Goal: Task Accomplishment & Management: Complete application form

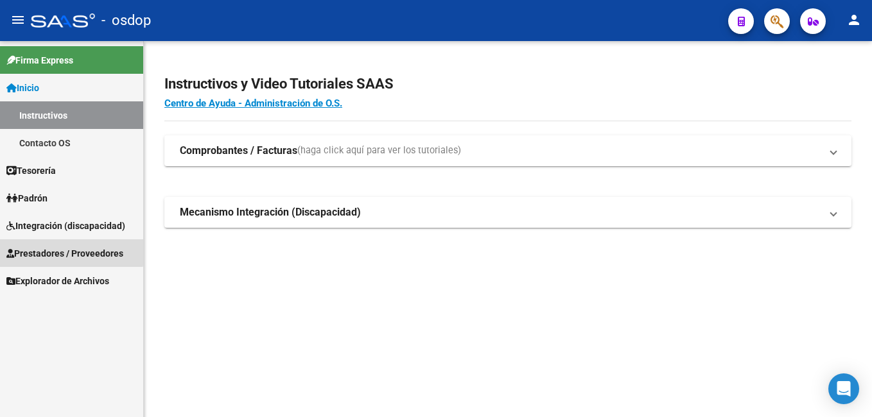
click at [60, 251] on span "Prestadores / Proveedores" at bounding box center [64, 254] width 117 height 14
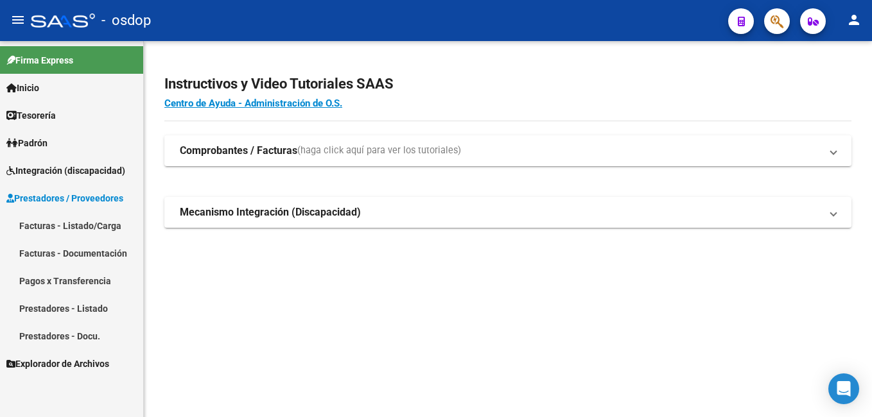
click at [67, 224] on link "Facturas - Listado/Carga" at bounding box center [71, 226] width 143 height 28
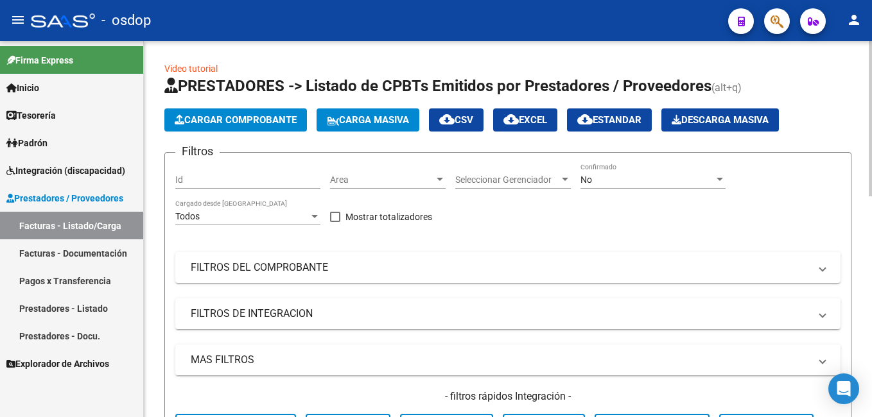
click at [229, 119] on span "Cargar Comprobante" at bounding box center [236, 120] width 122 height 12
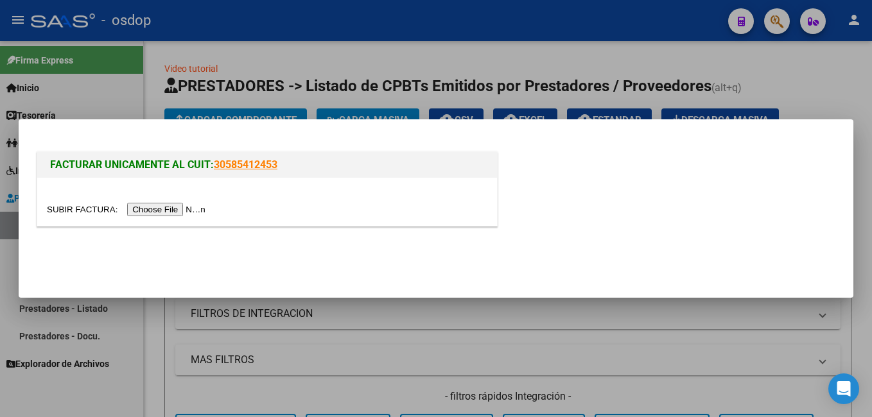
click at [152, 211] on input "file" at bounding box center [128, 209] width 162 height 13
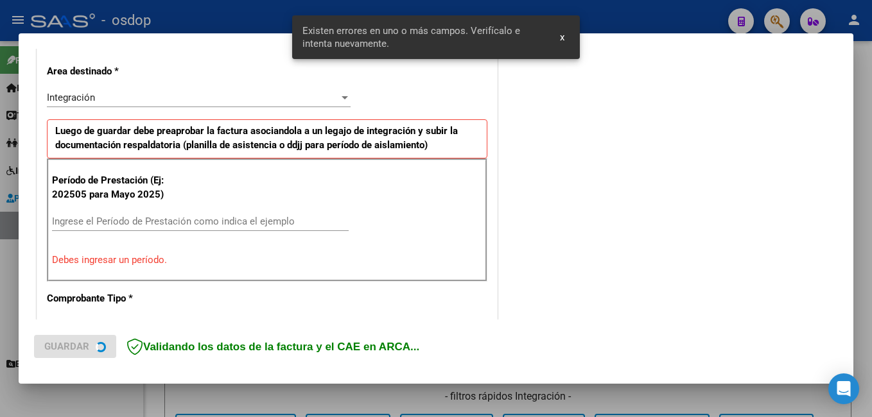
scroll to position [312, 0]
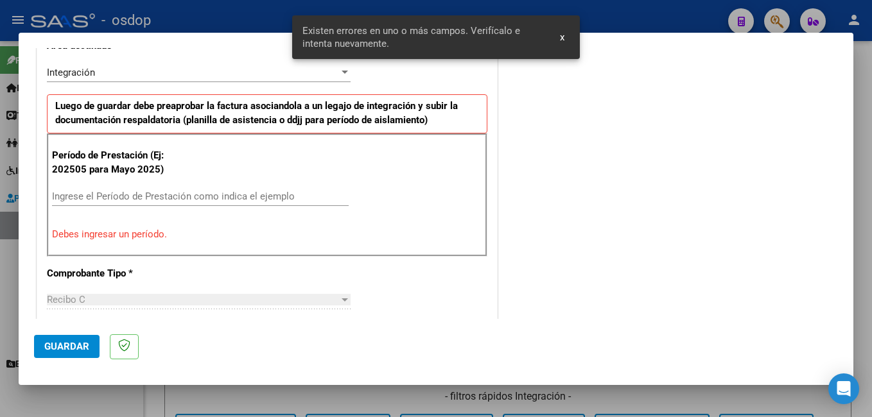
click at [125, 232] on p "Debes ingresar un período." at bounding box center [267, 234] width 430 height 15
click at [115, 216] on div "Ingrese el Período de Prestación como indica el ejemplo" at bounding box center [200, 202] width 297 height 31
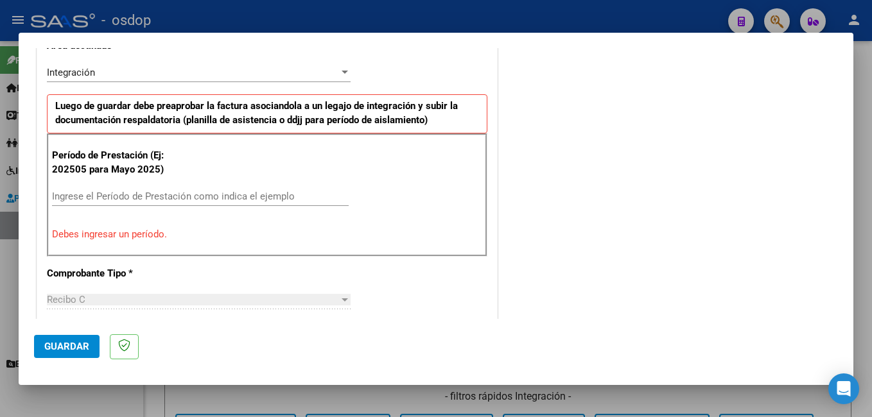
click at [115, 198] on input "Ingrese el Período de Prestación como indica el ejemplo" at bounding box center [200, 197] width 297 height 12
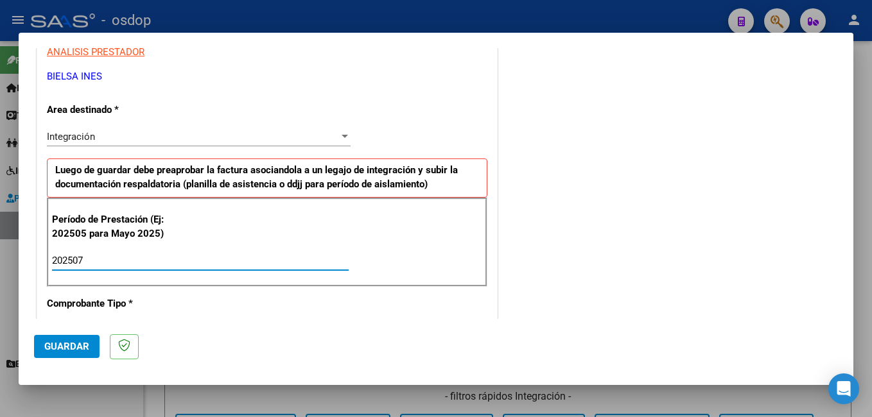
type input "202507"
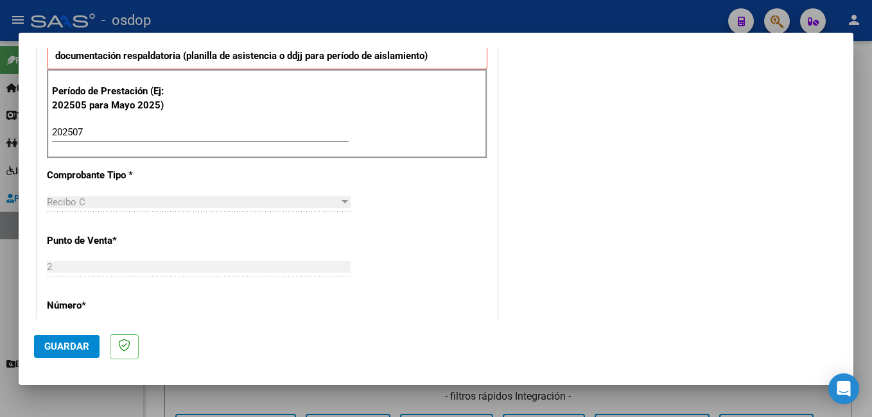
click at [74, 345] on span "Guardar" at bounding box center [66, 347] width 45 height 12
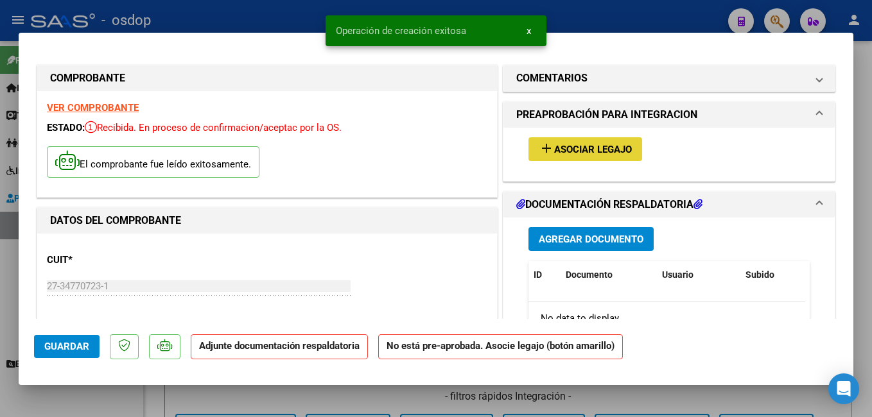
click at [573, 141] on button "add Asociar Legajo" at bounding box center [586, 149] width 114 height 24
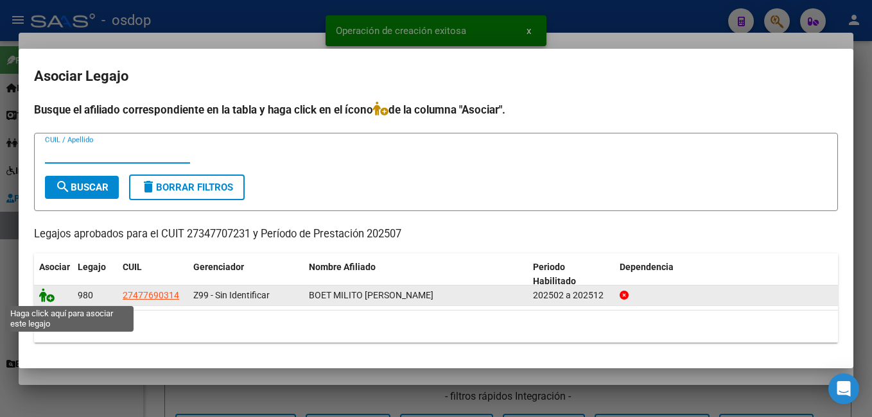
click at [43, 297] on icon at bounding box center [46, 295] width 15 height 14
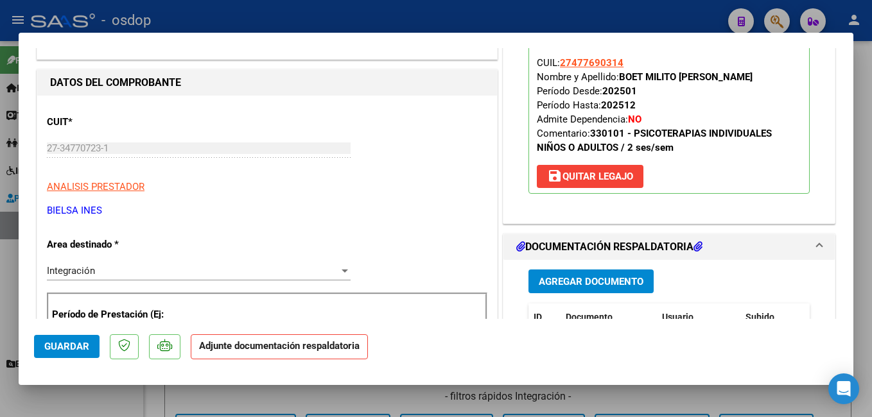
scroll to position [257, 0]
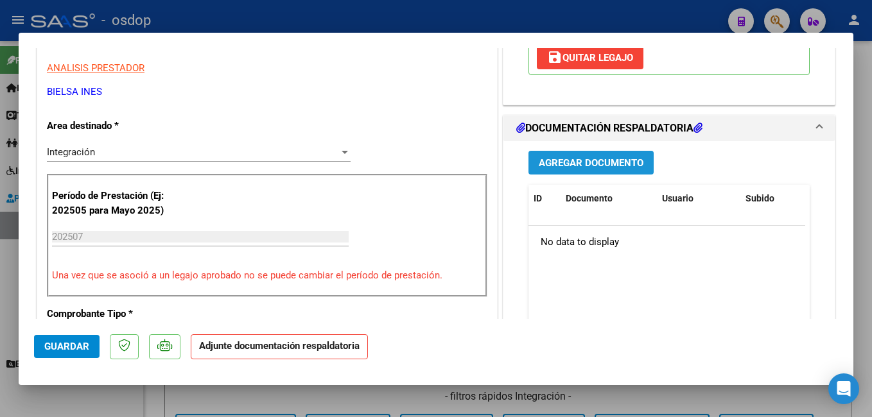
click at [558, 159] on span "Agregar Documento" at bounding box center [591, 163] width 105 height 12
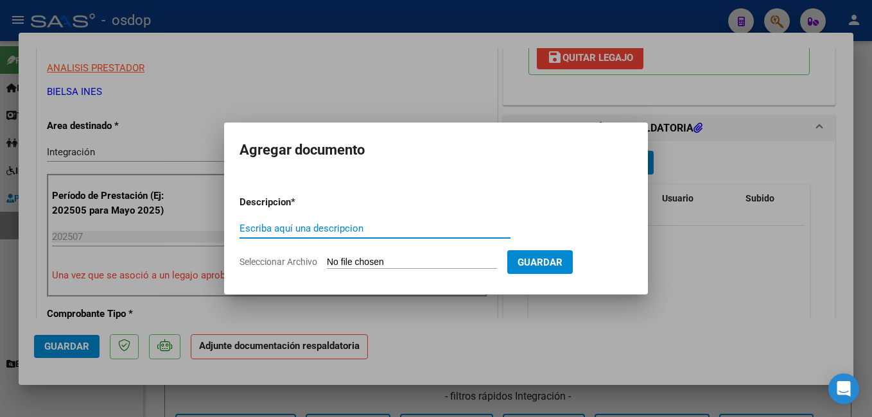
click at [266, 230] on input "Escriba aquí una descripcion" at bounding box center [375, 229] width 271 height 12
type input "planilla asistencia"
click at [375, 255] on form "Descripcion * planilla asistencia Escriba aquí una descripcion Seleccionar Arch…" at bounding box center [436, 233] width 393 height 94
click at [371, 263] on input "Seleccionar Archivo" at bounding box center [412, 263] width 170 height 12
type input "C:\fakepath\julio..pdf"
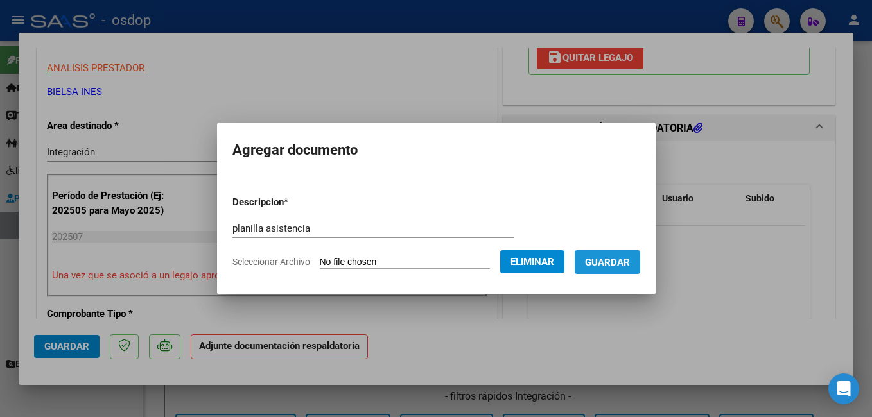
click at [622, 261] on span "Guardar" at bounding box center [607, 263] width 45 height 12
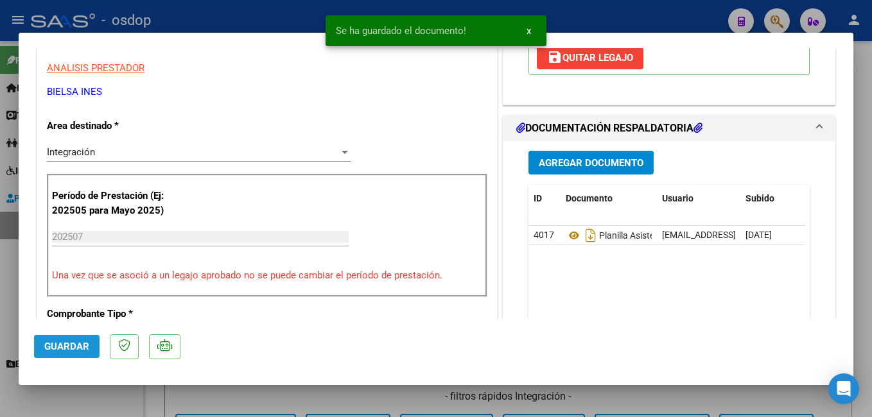
click at [65, 347] on span "Guardar" at bounding box center [66, 347] width 45 height 12
click at [262, 8] on div at bounding box center [436, 208] width 872 height 417
type input "$ 0,00"
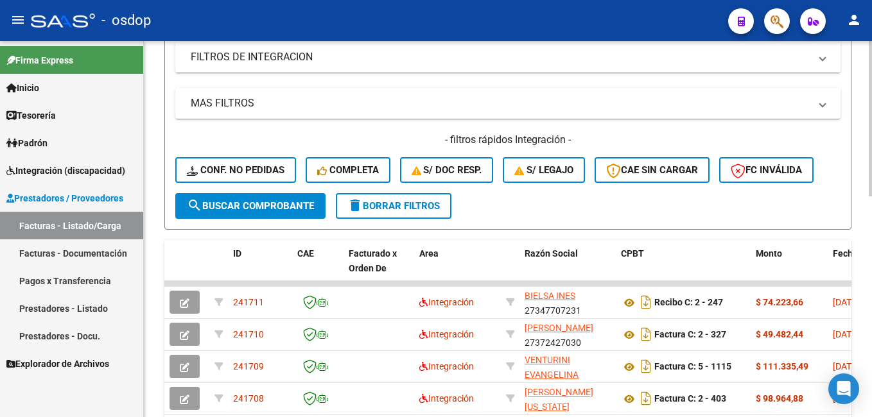
click at [398, 207] on span "delete Borrar Filtros" at bounding box center [393, 206] width 92 height 12
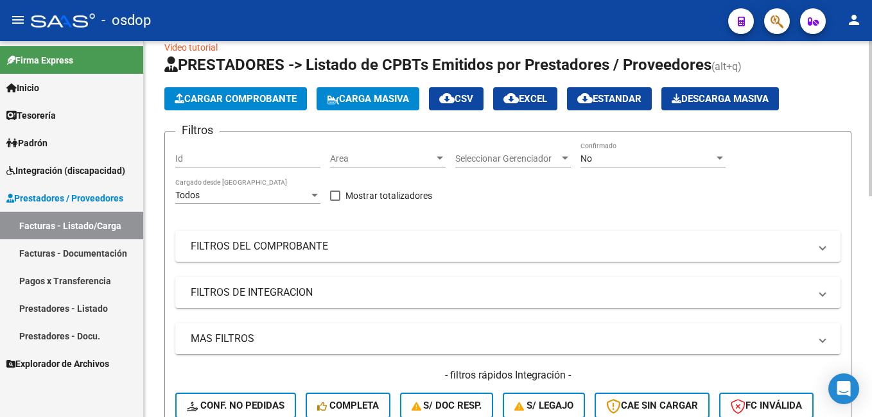
scroll to position [0, 0]
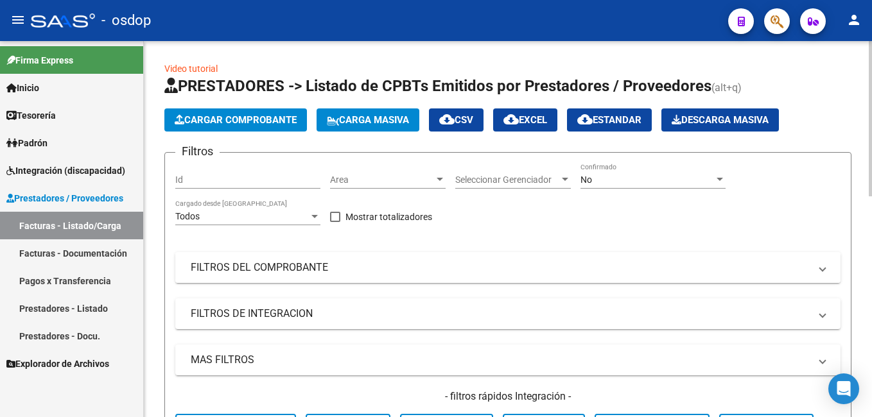
click at [252, 268] on mat-panel-title "FILTROS DEL COMPROBANTE" at bounding box center [500, 268] width 619 height 14
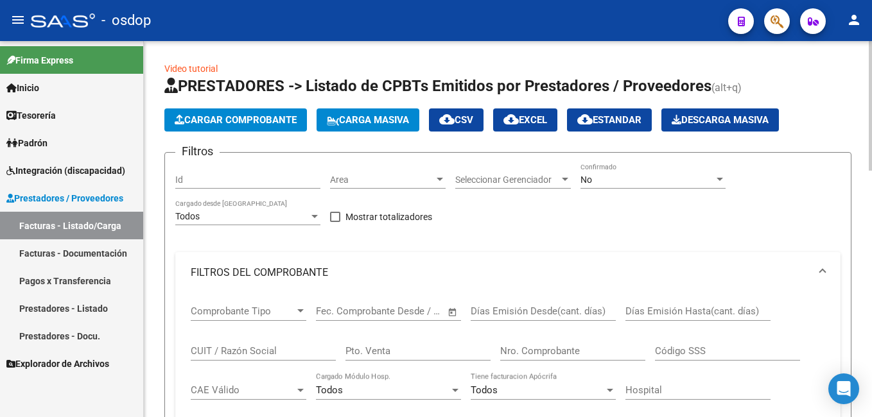
click at [233, 353] on input "CUIT / Razón Social" at bounding box center [263, 351] width 145 height 12
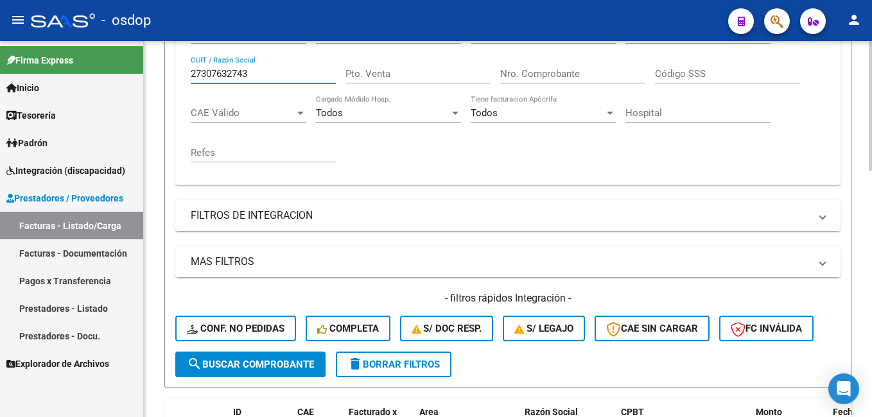
scroll to position [450, 0]
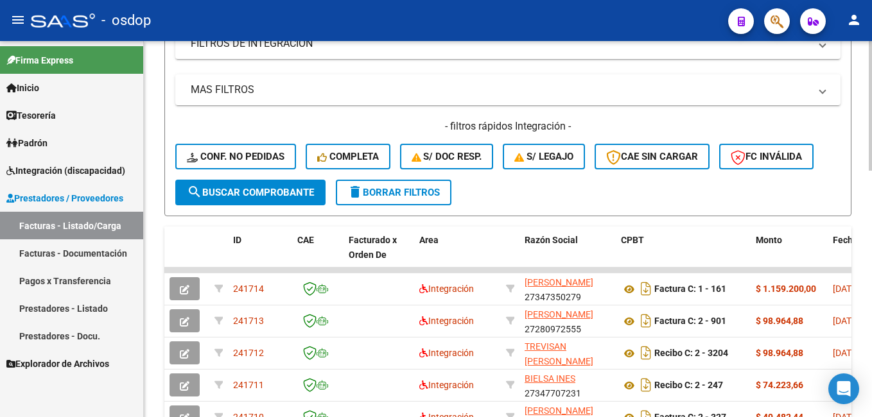
type input "27307632743"
click at [269, 194] on span "search Buscar Comprobante" at bounding box center [250, 193] width 127 height 12
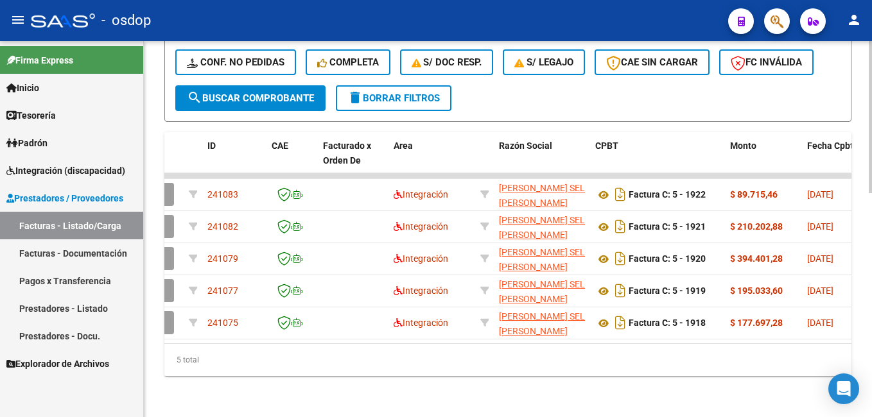
scroll to position [0, 0]
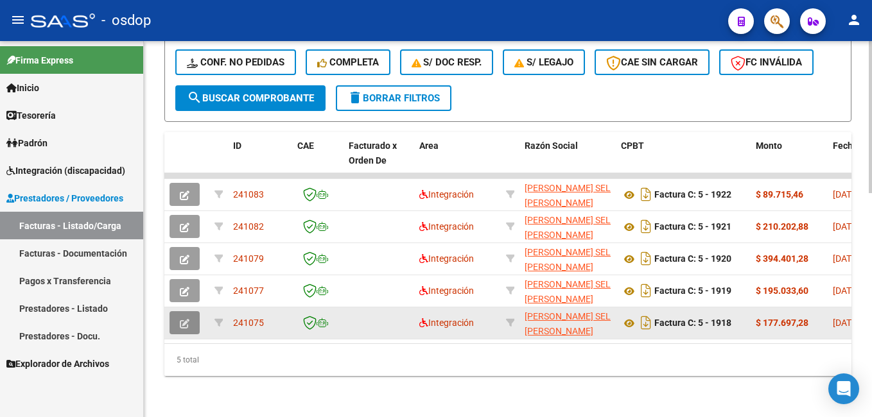
click at [184, 319] on icon "button" at bounding box center [185, 324] width 10 height 10
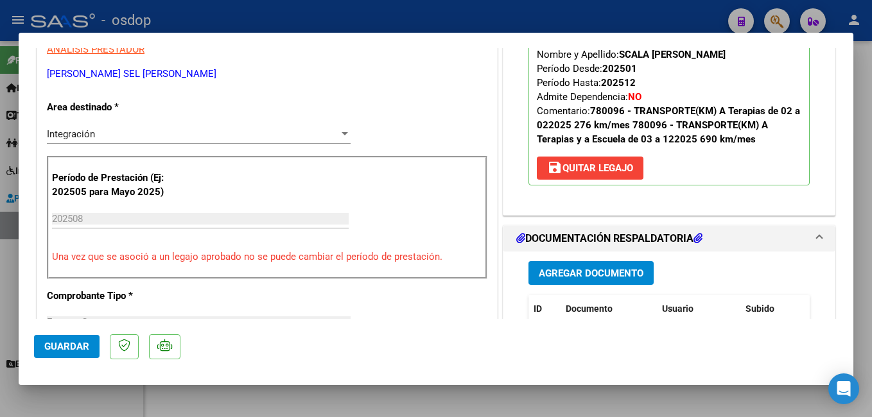
scroll to position [193, 0]
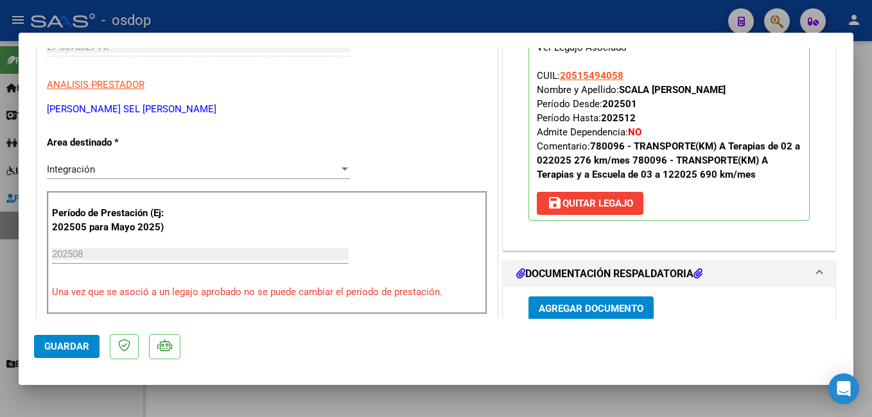
click at [241, 16] on div at bounding box center [436, 208] width 872 height 417
type input "$ 0,00"
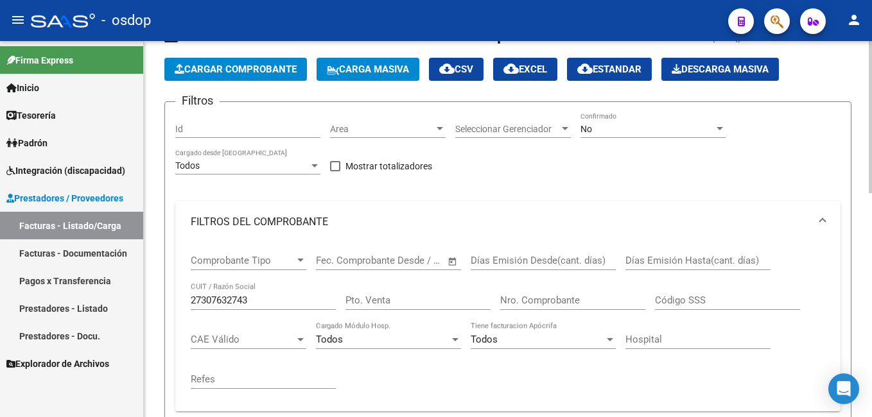
scroll to position [0, 0]
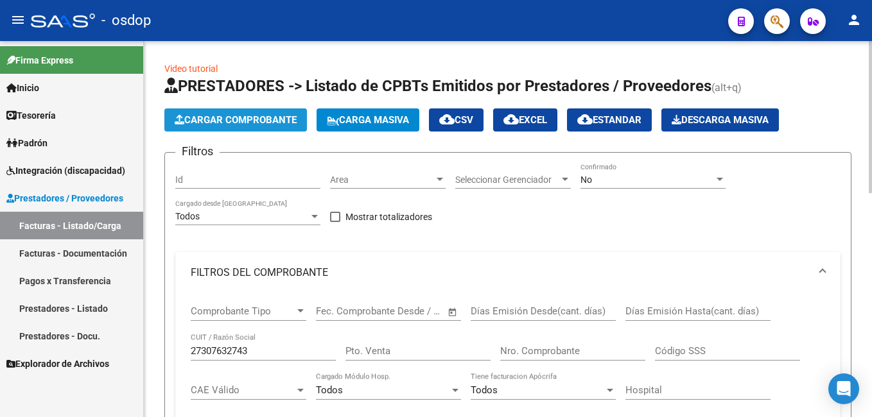
click at [232, 123] on span "Cargar Comprobante" at bounding box center [236, 120] width 122 height 12
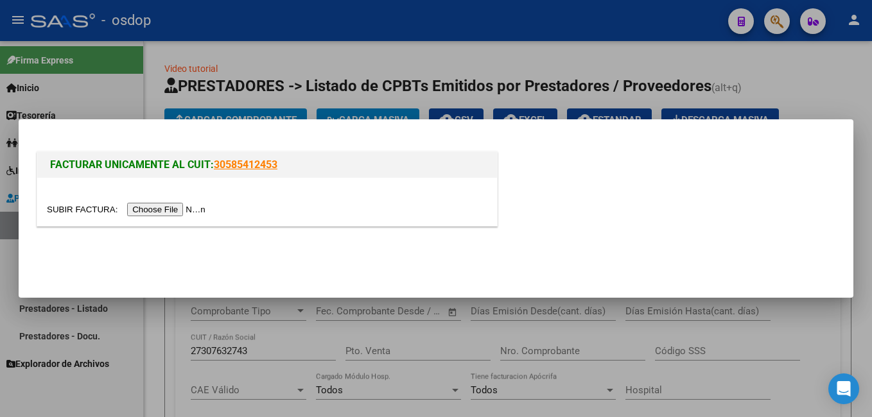
click at [151, 209] on input "file" at bounding box center [128, 209] width 162 height 13
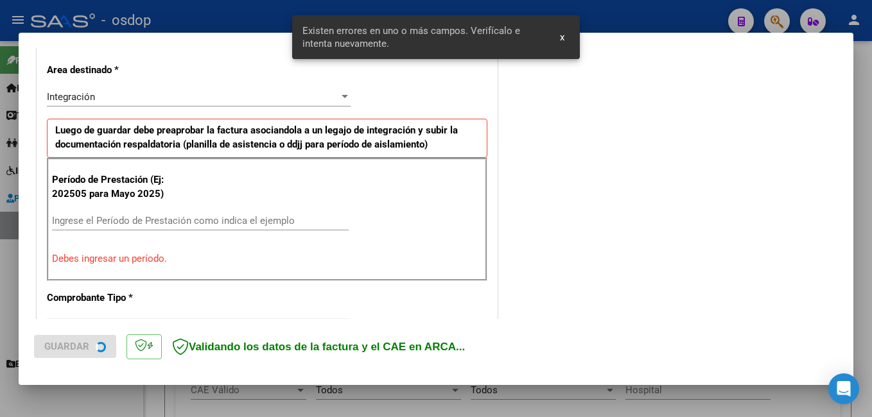
scroll to position [312, 0]
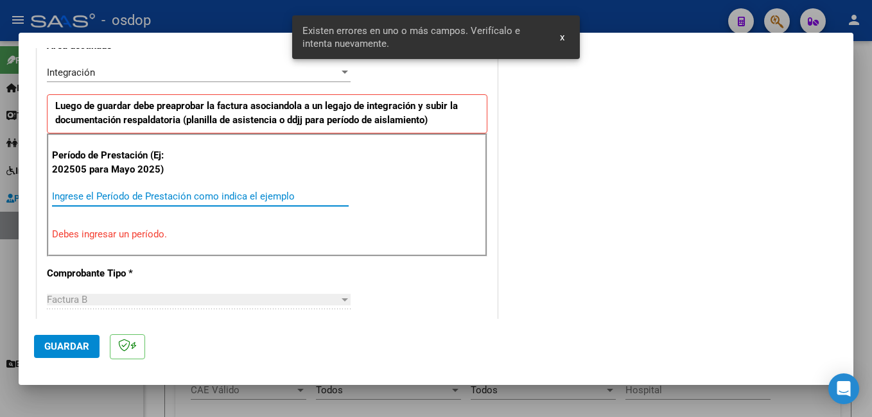
click at [123, 195] on input "Ingrese el Período de Prestación como indica el ejemplo" at bounding box center [200, 197] width 297 height 12
type input "202507"
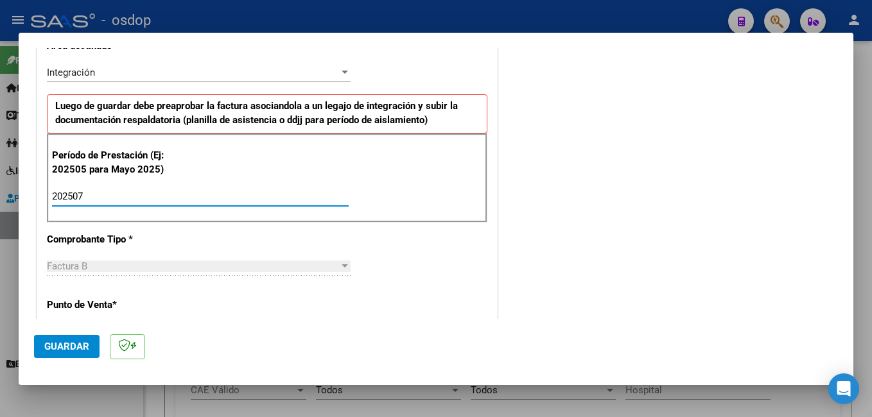
scroll to position [248, 0]
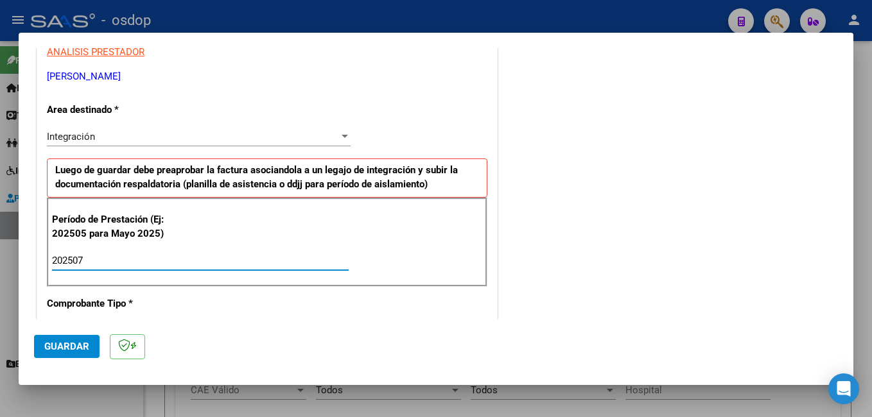
click at [62, 348] on span "Guardar" at bounding box center [66, 347] width 45 height 12
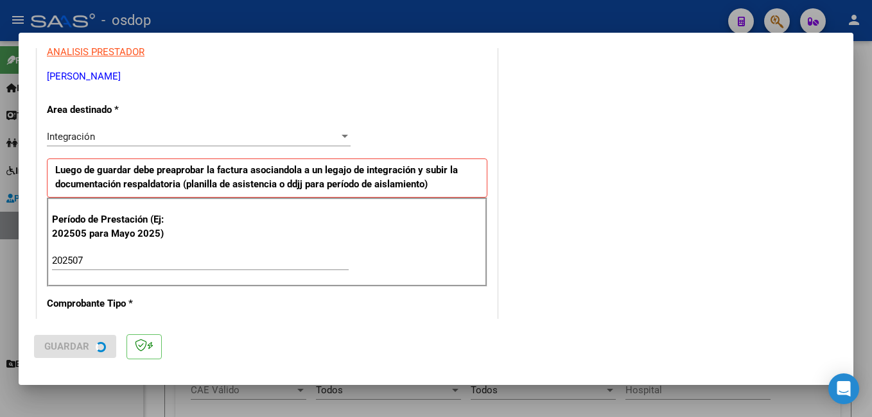
scroll to position [0, 0]
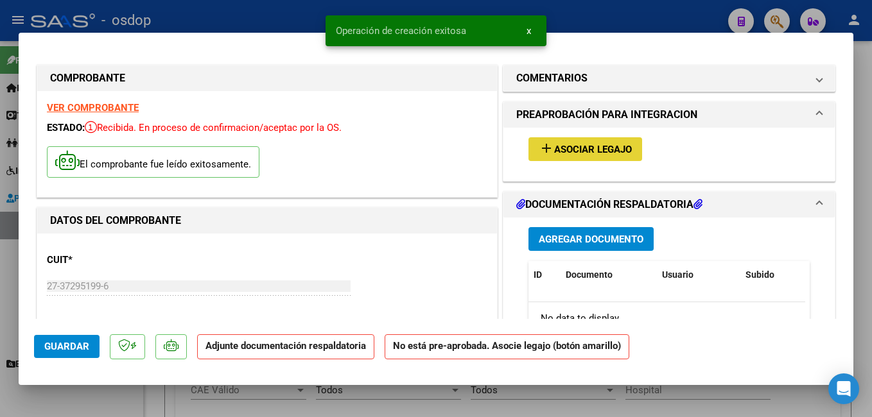
click at [566, 150] on span "Asociar Legajo" at bounding box center [593, 150] width 78 height 12
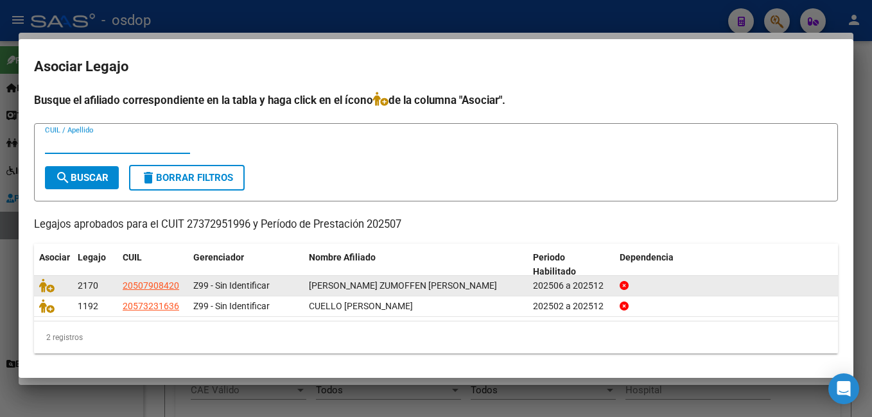
scroll to position [3, 0]
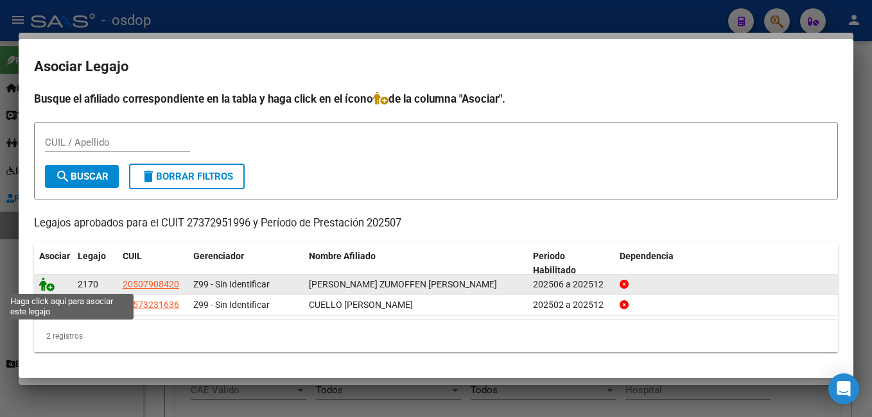
click at [46, 283] on icon at bounding box center [46, 284] width 15 height 14
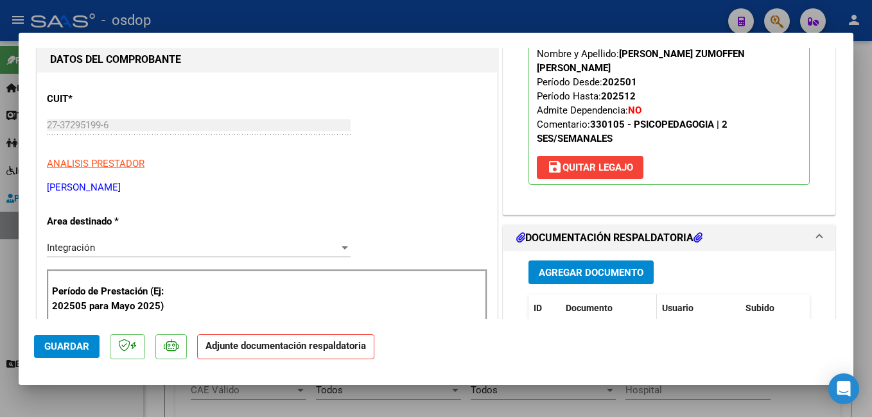
scroll to position [193, 0]
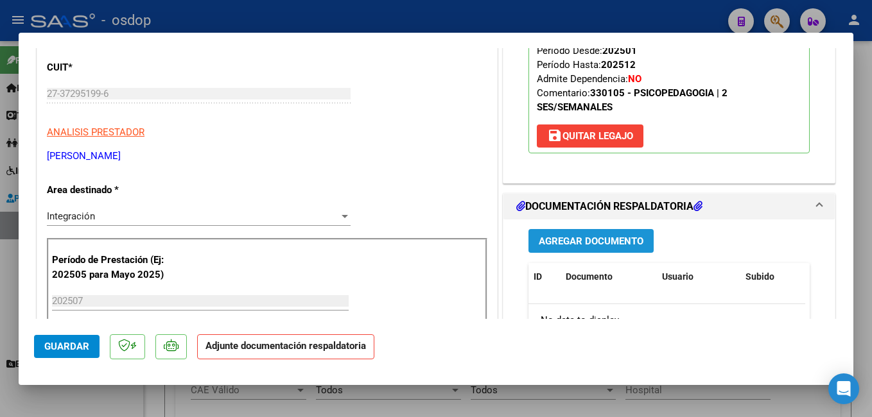
click at [581, 238] on span "Agregar Documento" at bounding box center [591, 242] width 105 height 12
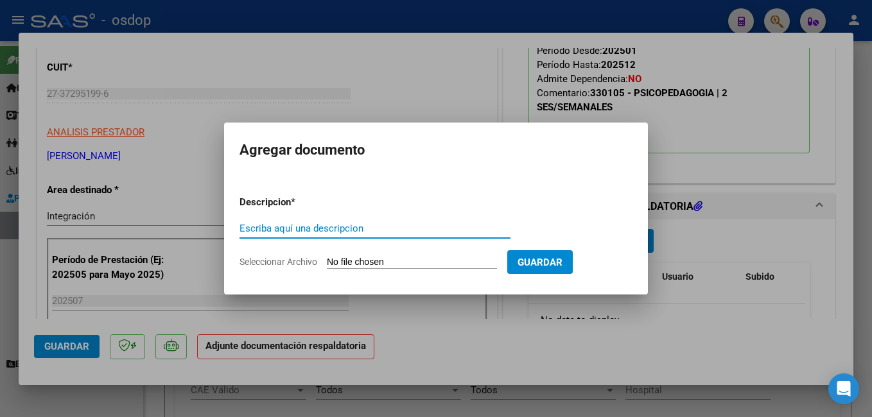
click at [312, 230] on input "Escriba aquí una descripcion" at bounding box center [375, 229] width 271 height 12
type input "P"
type input "planilla asistencia"
click at [349, 259] on input "Seleccionar Archivo" at bounding box center [412, 263] width 170 height 12
type input "C:\fakepath\Planilla psp [PERSON_NAME][DATE] DEFINIT.pdf"
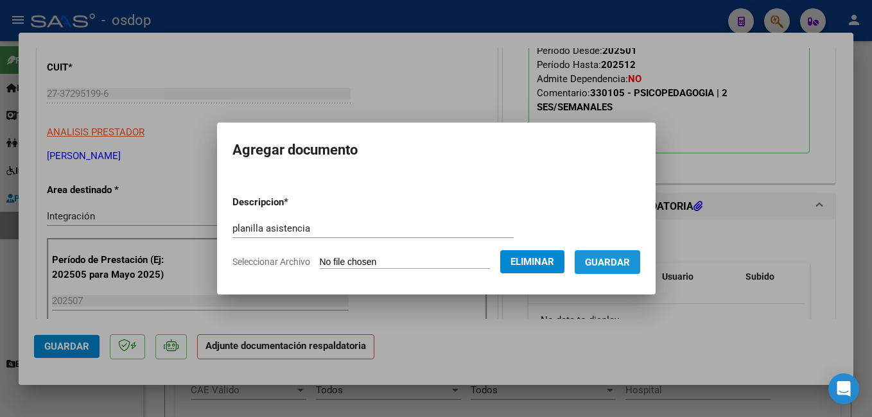
click at [625, 259] on span "Guardar" at bounding box center [607, 263] width 45 height 12
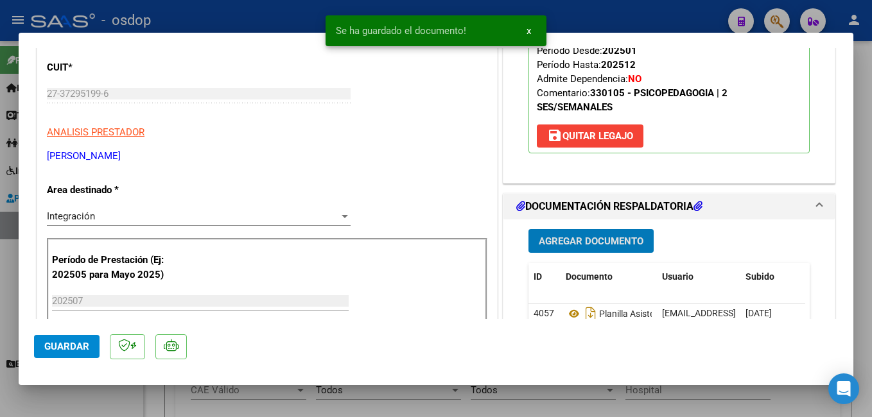
click at [68, 345] on span "Guardar" at bounding box center [66, 347] width 45 height 12
click at [270, 16] on div at bounding box center [436, 208] width 872 height 417
type input "$ 0,00"
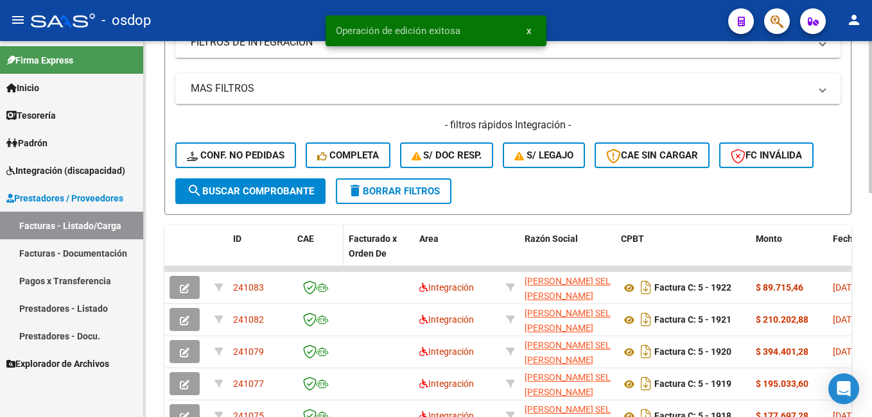
scroll to position [554, 0]
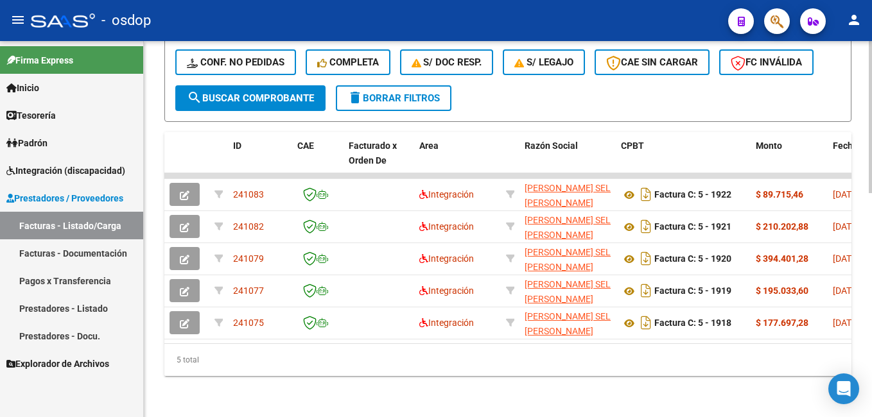
click at [410, 92] on span "delete Borrar Filtros" at bounding box center [393, 98] width 92 height 12
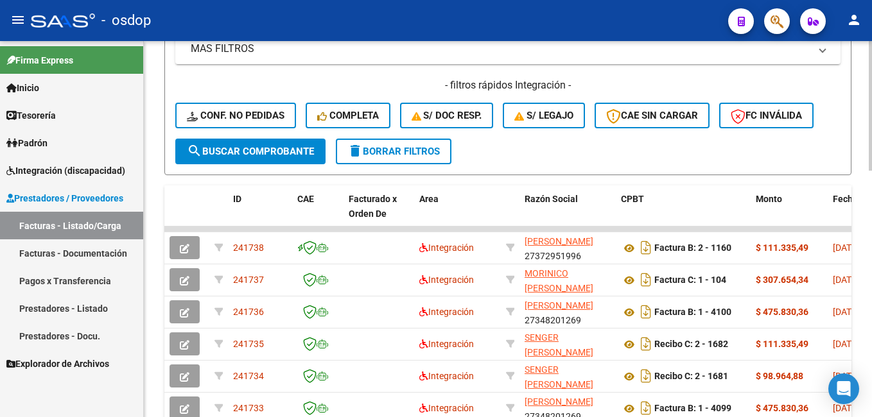
scroll to position [490, 0]
click at [389, 157] on span "delete Borrar Filtros" at bounding box center [393, 152] width 92 height 12
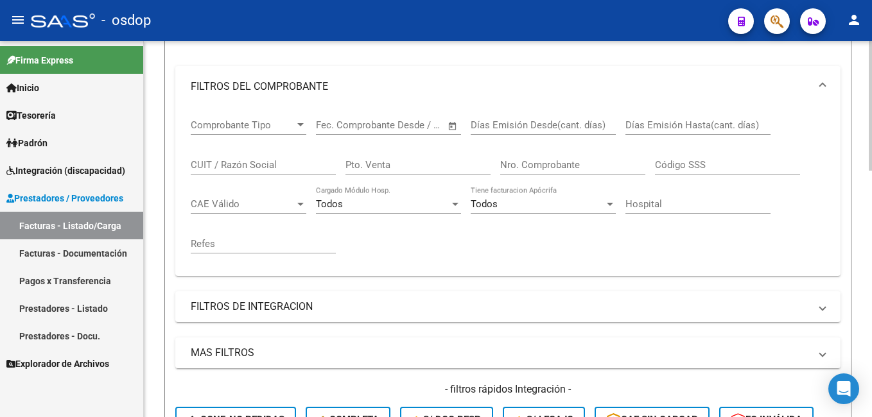
scroll to position [169, 0]
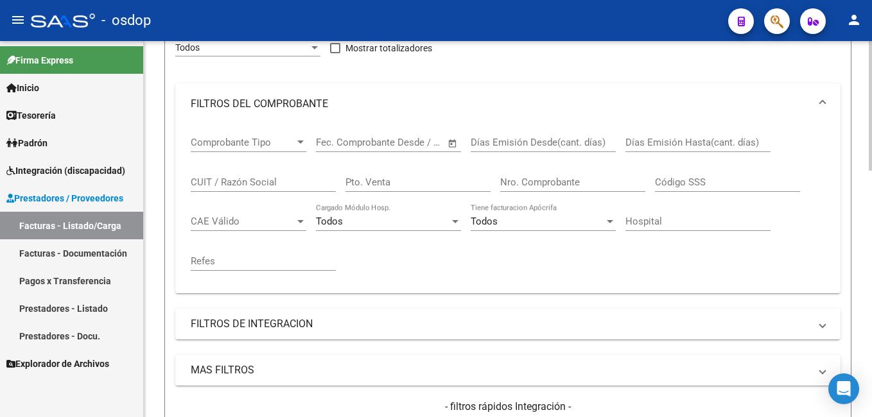
click at [234, 179] on input "CUIT / Razón Social" at bounding box center [263, 183] width 145 height 12
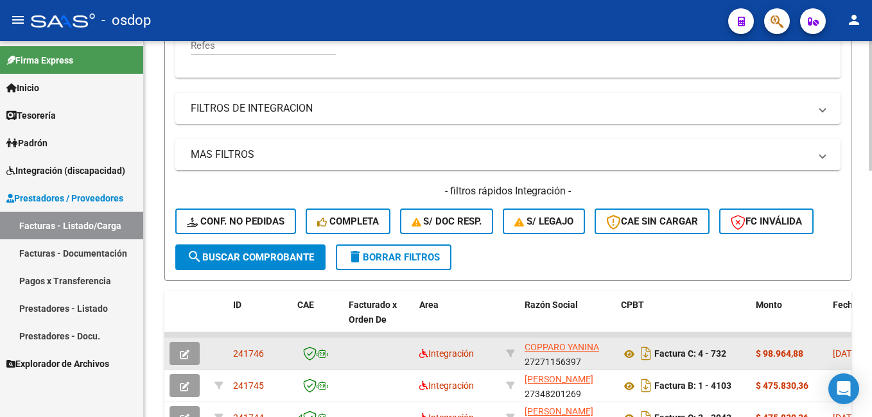
scroll to position [426, 0]
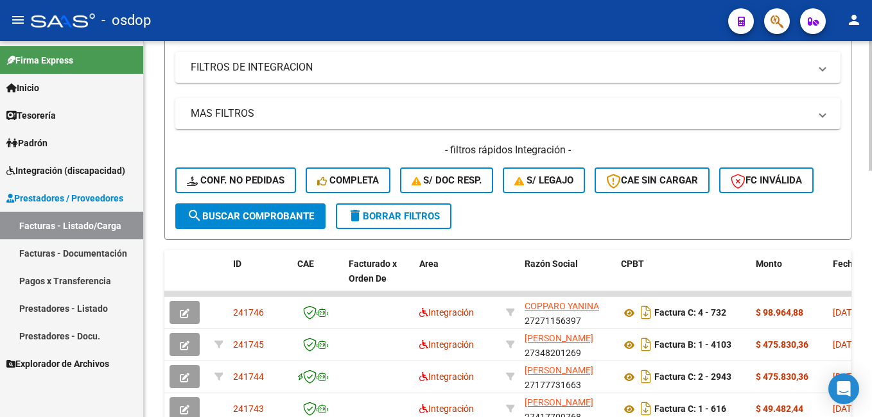
type input "33711278589"
click at [251, 213] on span "search Buscar Comprobante" at bounding box center [250, 217] width 127 height 12
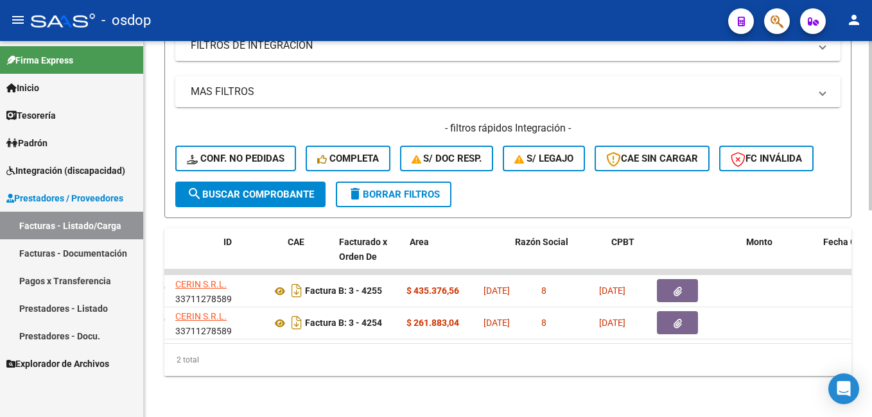
scroll to position [0, 0]
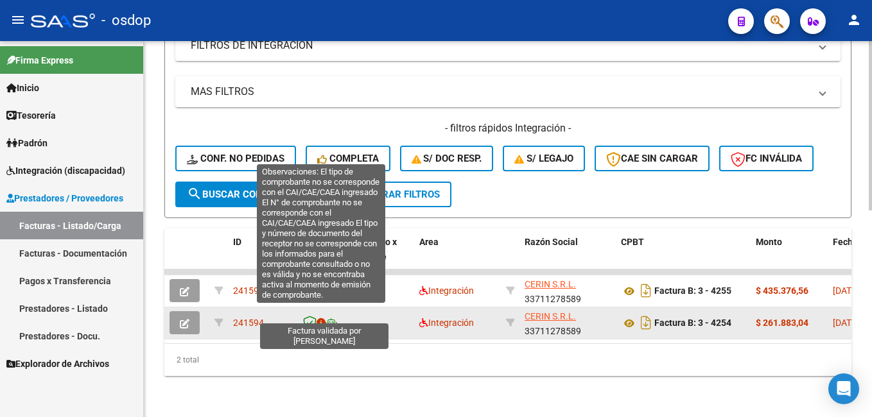
click at [320, 319] on icon at bounding box center [321, 323] width 9 height 9
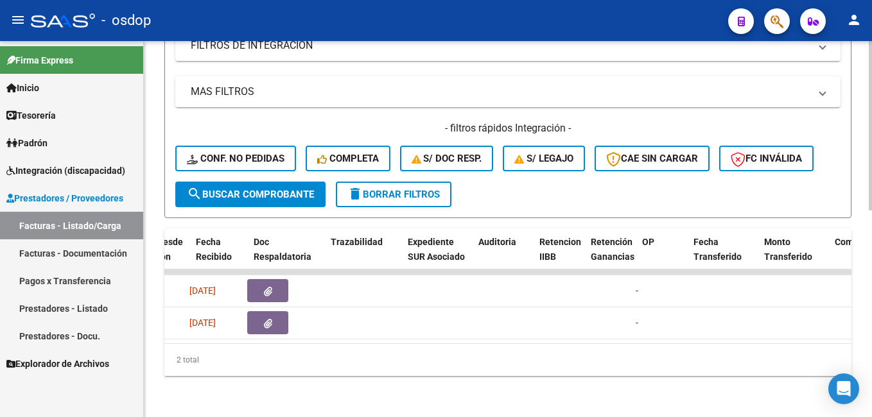
scroll to position [0, 227]
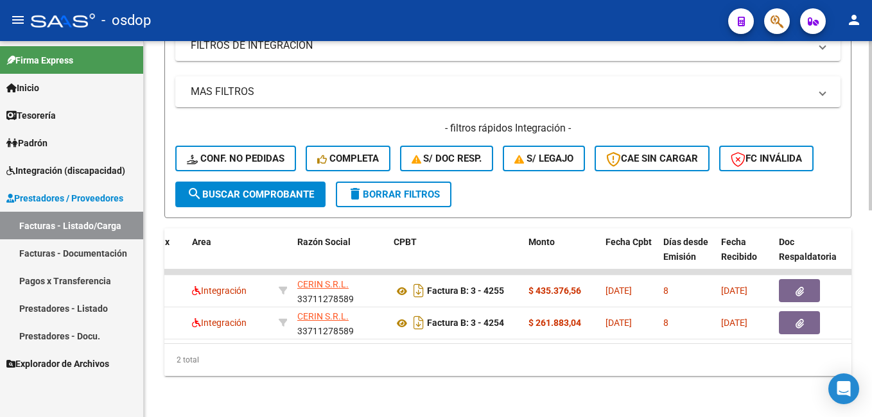
click at [394, 189] on span "delete Borrar Filtros" at bounding box center [393, 195] width 92 height 12
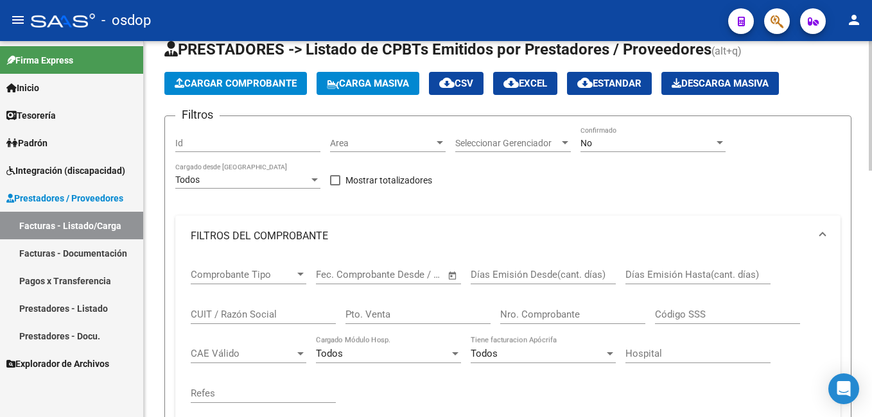
scroll to position [0, 0]
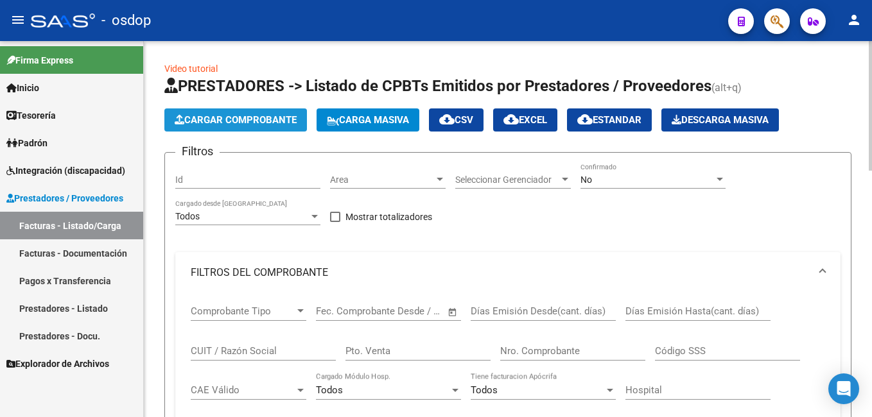
click at [232, 119] on span "Cargar Comprobante" at bounding box center [236, 120] width 122 height 12
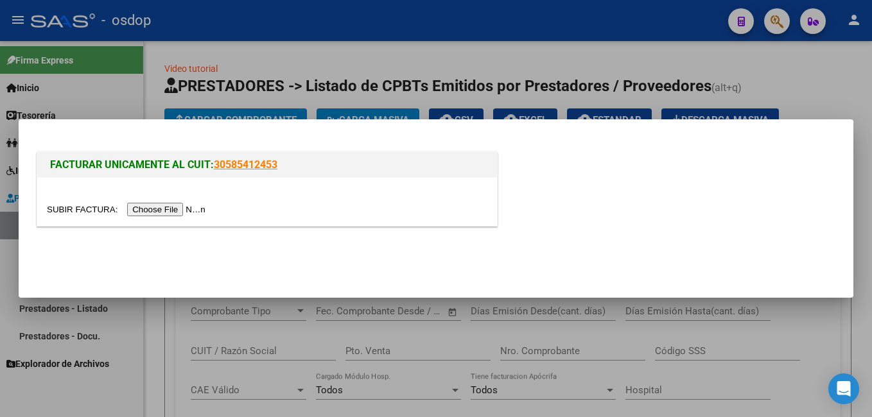
click at [159, 208] on input "file" at bounding box center [128, 209] width 162 height 13
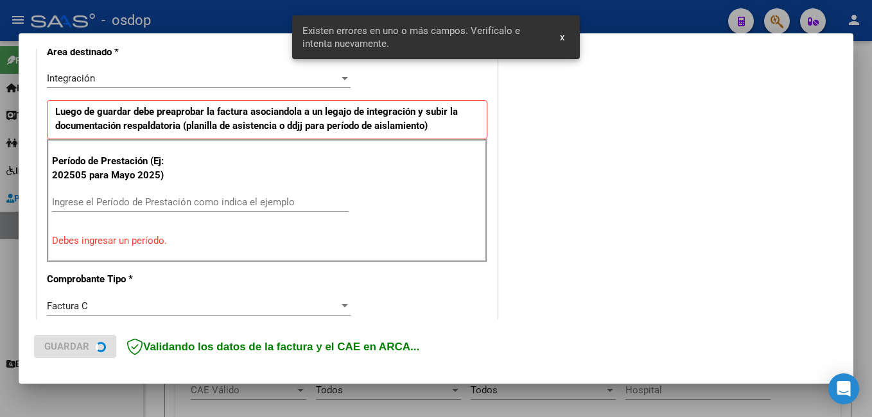
scroll to position [311, 0]
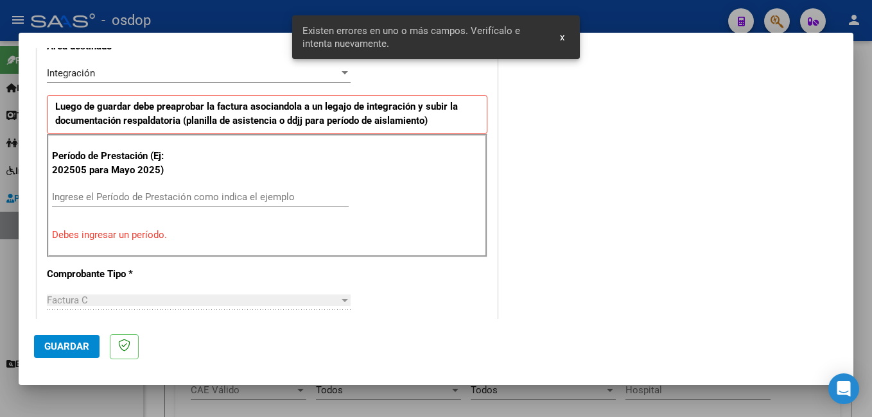
click at [96, 194] on input "Ingrese el Período de Prestación como indica el ejemplo" at bounding box center [200, 197] width 297 height 12
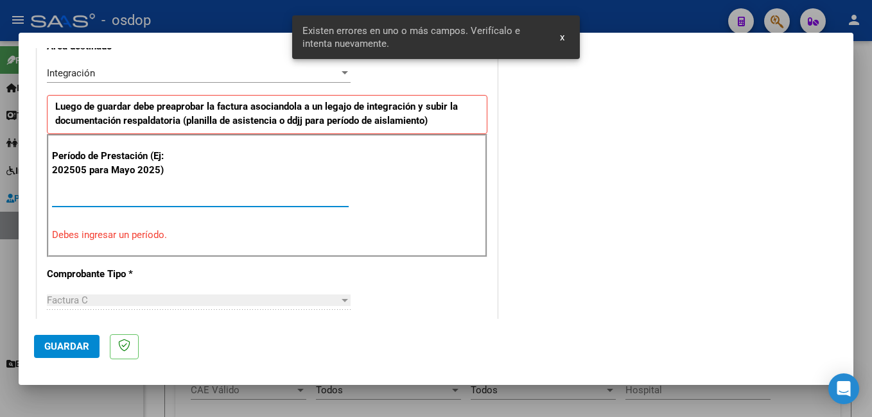
type input "202507"
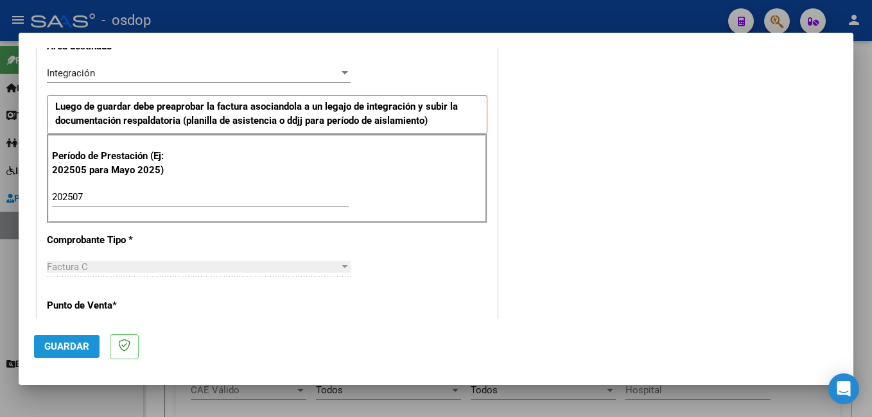
click at [76, 341] on span "Guardar" at bounding box center [66, 347] width 45 height 12
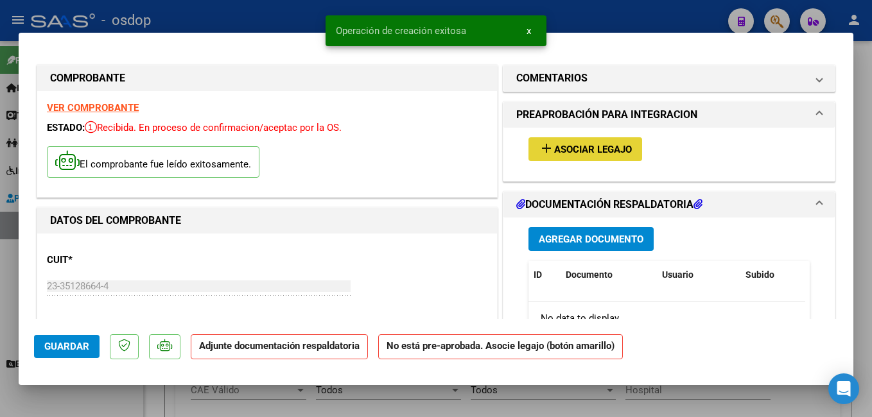
click at [599, 145] on span "Asociar Legajo" at bounding box center [593, 150] width 78 height 12
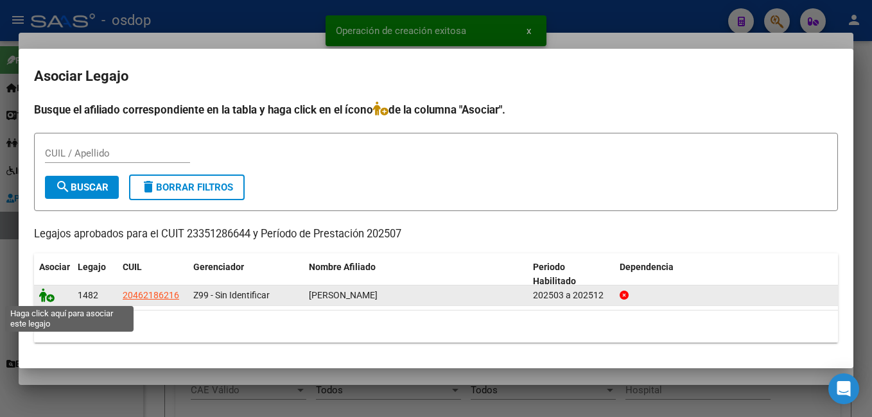
click at [50, 295] on icon at bounding box center [46, 295] width 15 height 14
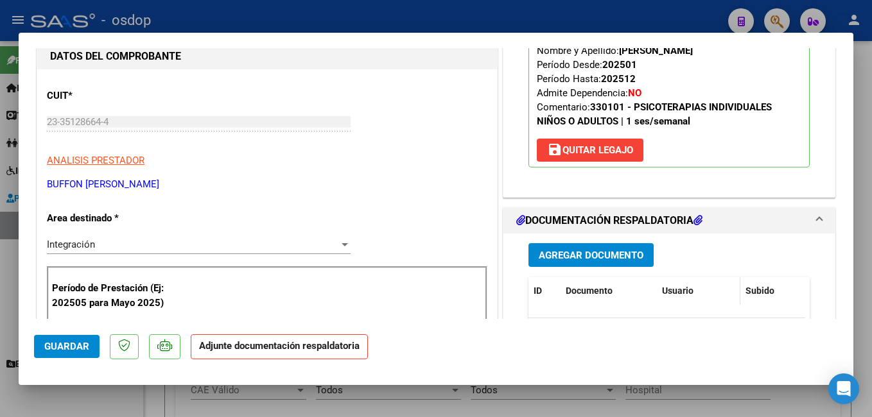
scroll to position [321, 0]
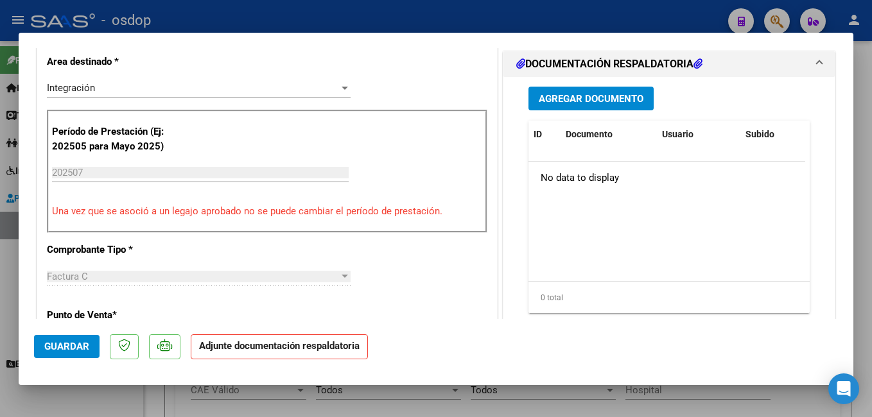
click at [599, 99] on span "Agregar Documento" at bounding box center [591, 99] width 105 height 12
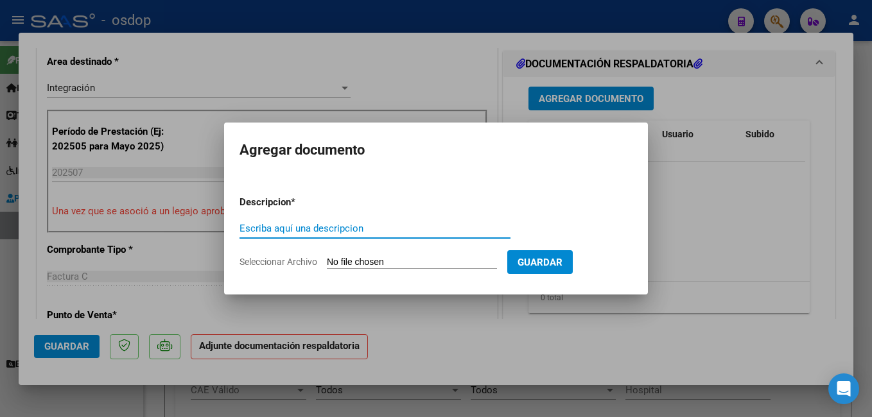
click at [265, 229] on input "Escriba aquí una descripcion" at bounding box center [375, 229] width 271 height 12
type input "P"
type input "planilla asistencia"
click at [406, 259] on input "Seleccionar Archivo" at bounding box center [412, 263] width 170 height 12
type input "C:\fakepath\ASISTENCIA.pdf"
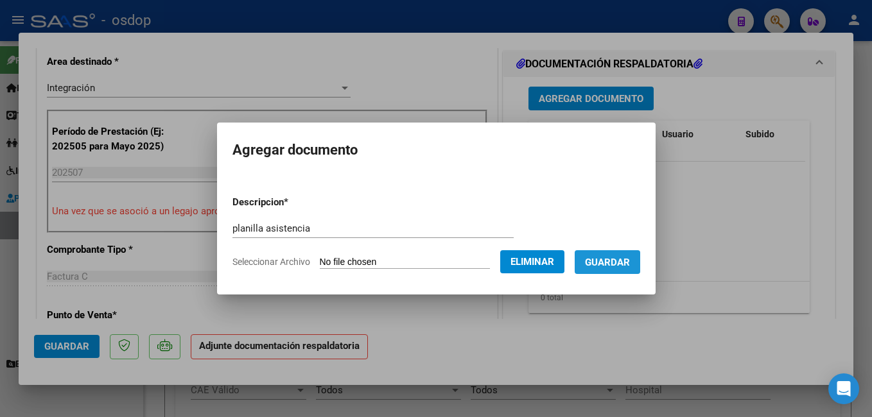
click at [627, 267] on span "Guardar" at bounding box center [607, 263] width 45 height 12
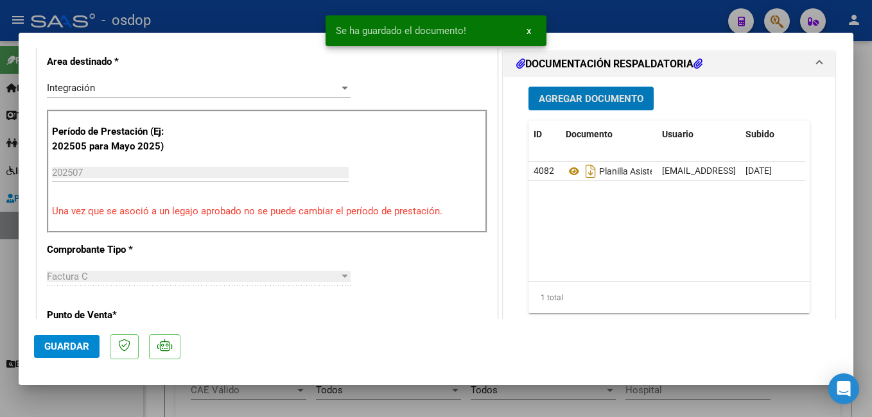
click at [60, 347] on span "Guardar" at bounding box center [66, 347] width 45 height 12
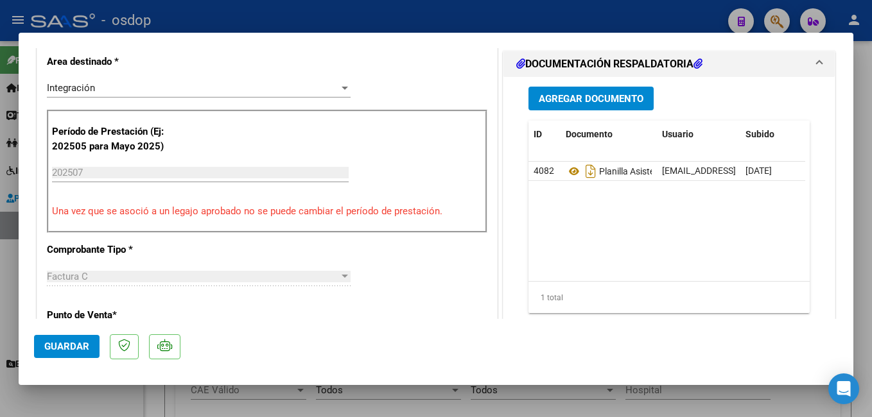
click at [74, 346] on span "Guardar" at bounding box center [66, 347] width 45 height 12
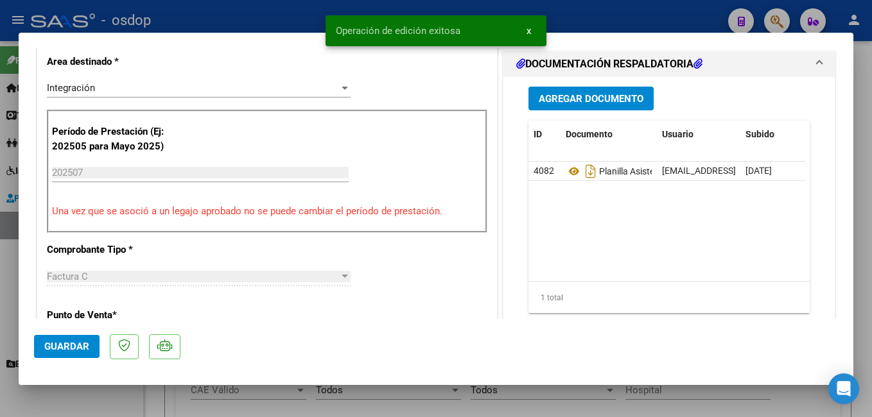
click at [314, 17] on div "Operación de edición exitosa x" at bounding box center [436, 31] width 252 height 62
click at [602, 12] on div at bounding box center [436, 208] width 872 height 417
type input "$ 0,00"
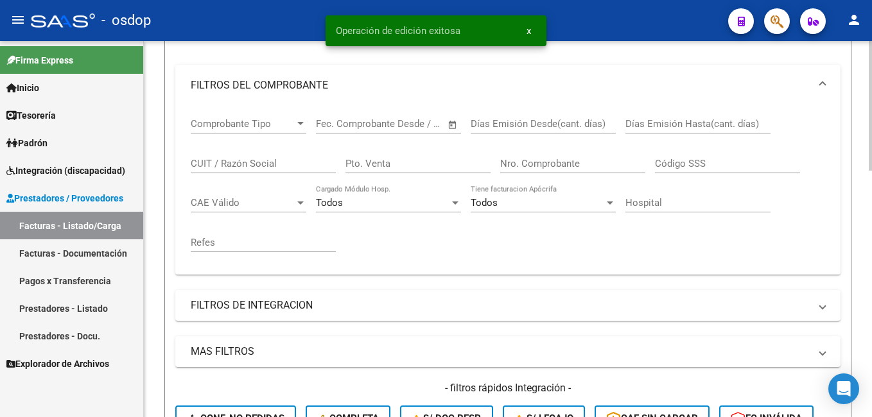
scroll to position [450, 0]
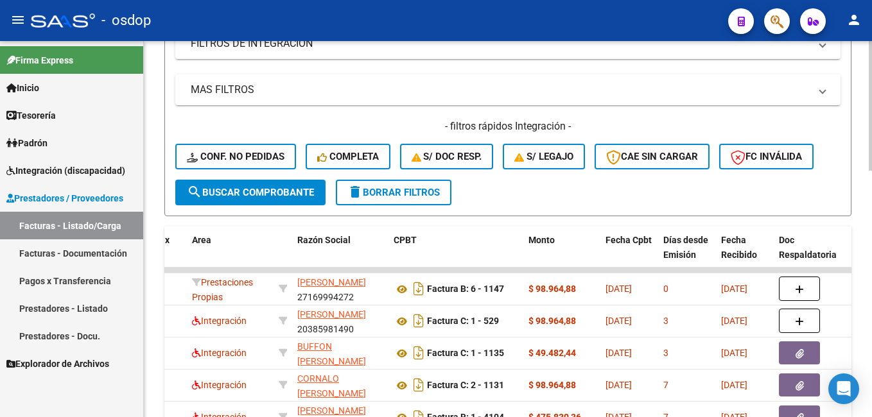
click at [409, 191] on span "delete Borrar Filtros" at bounding box center [393, 193] width 92 height 12
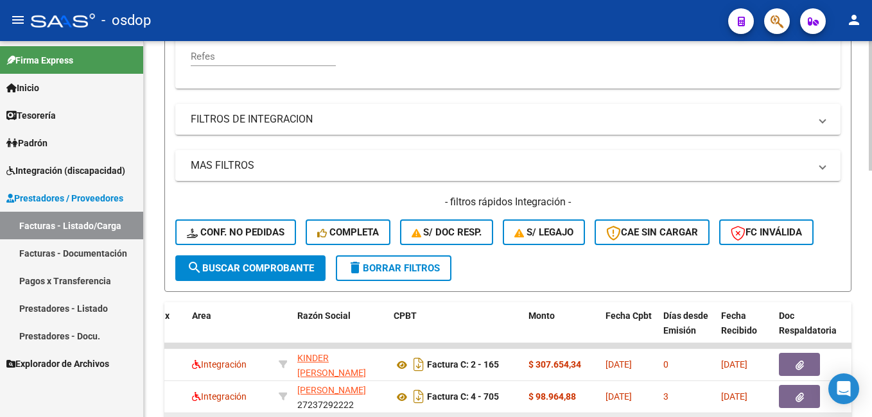
scroll to position [193, 0]
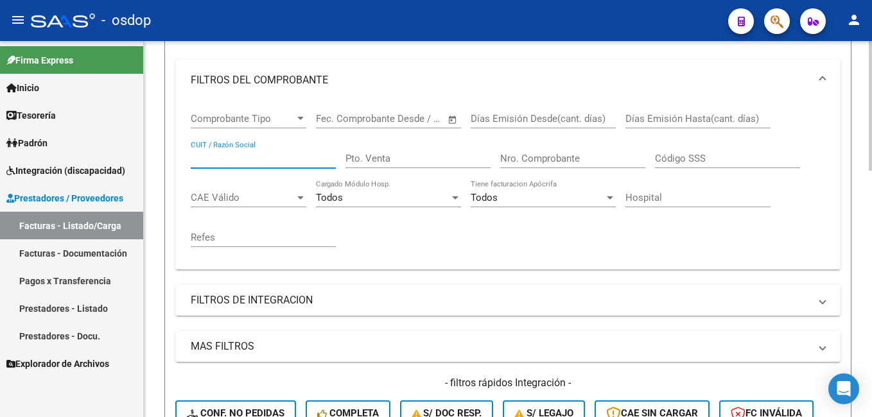
click at [216, 157] on input "CUIT / Razón Social" at bounding box center [263, 159] width 145 height 12
paste input "30714986046"
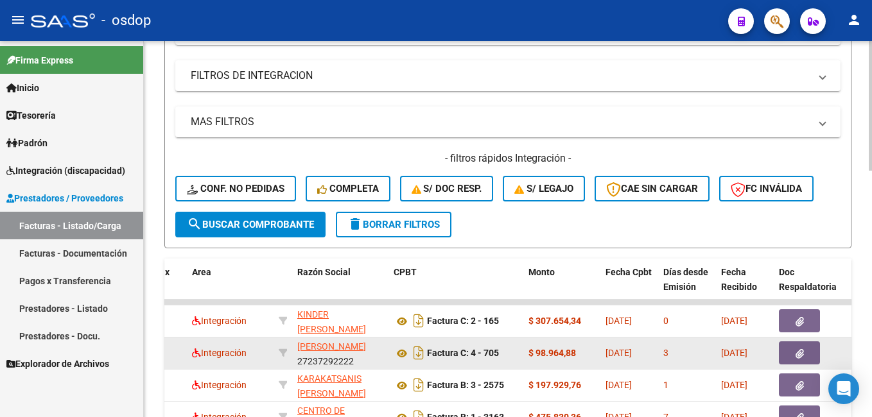
scroll to position [450, 0]
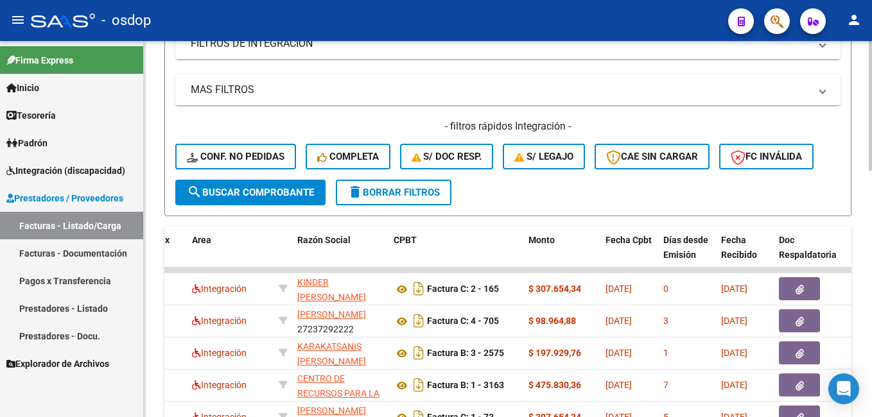
type input "30714986046"
click at [242, 192] on span "search Buscar Comprobante" at bounding box center [250, 193] width 127 height 12
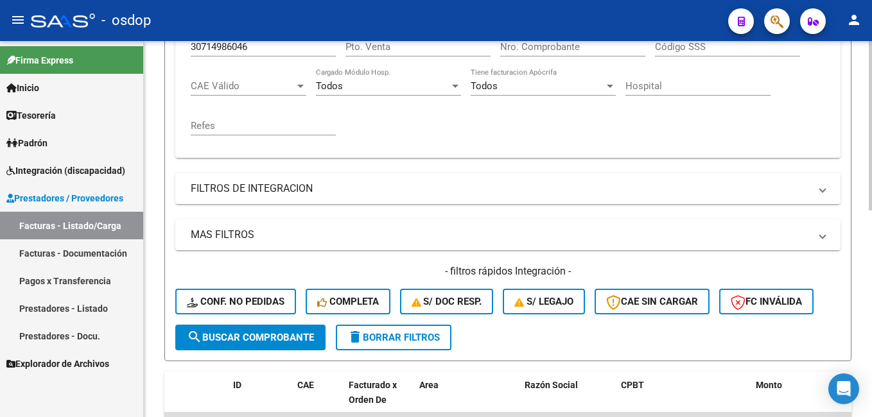
scroll to position [257, 0]
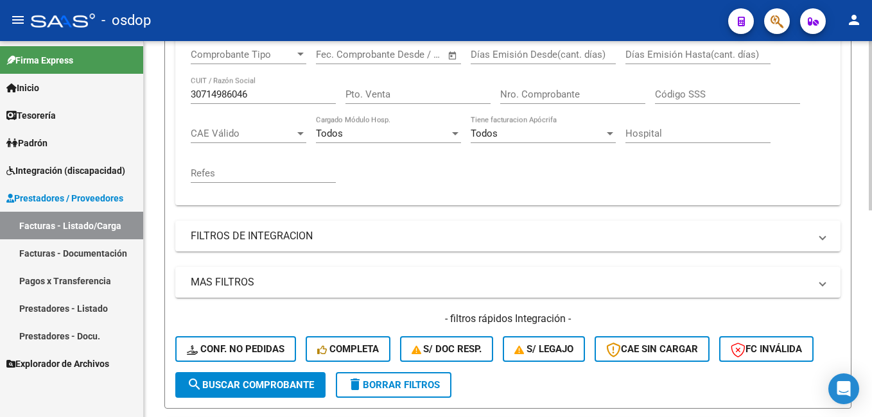
click at [396, 383] on span "delete Borrar Filtros" at bounding box center [393, 386] width 92 height 12
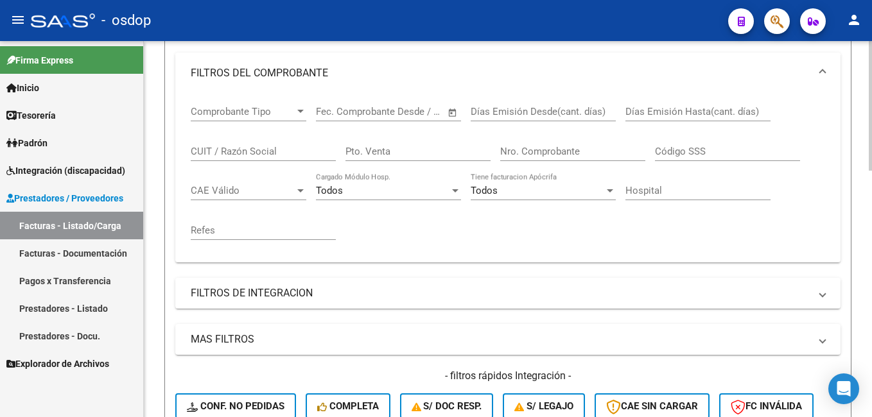
scroll to position [0, 0]
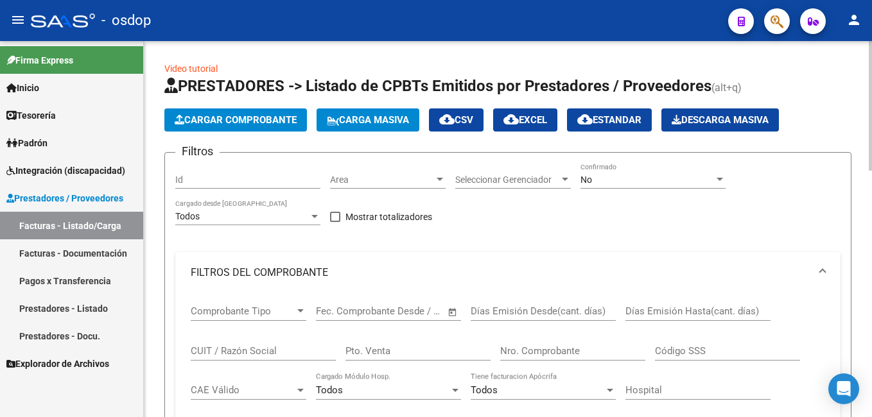
click at [223, 124] on span "Cargar Comprobante" at bounding box center [236, 120] width 122 height 12
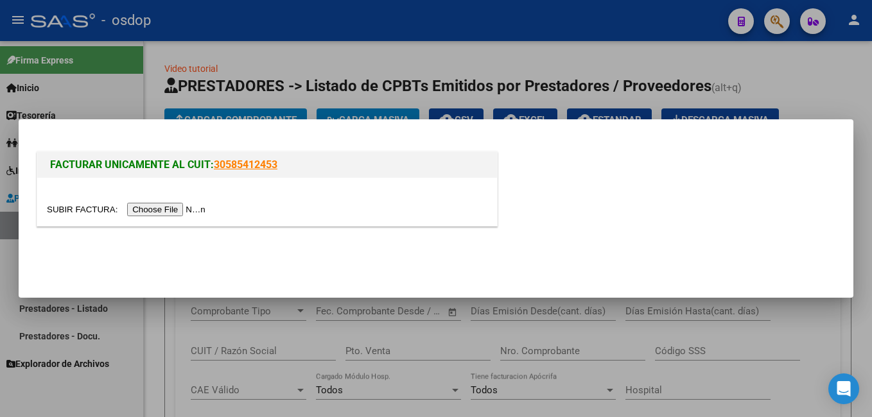
click at [164, 208] on input "file" at bounding box center [128, 209] width 162 height 13
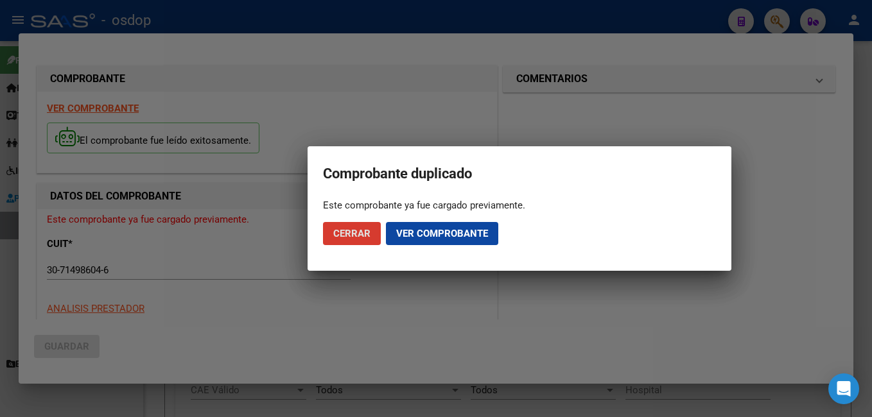
click at [430, 232] on span "Ver comprobante" at bounding box center [442, 234] width 92 height 12
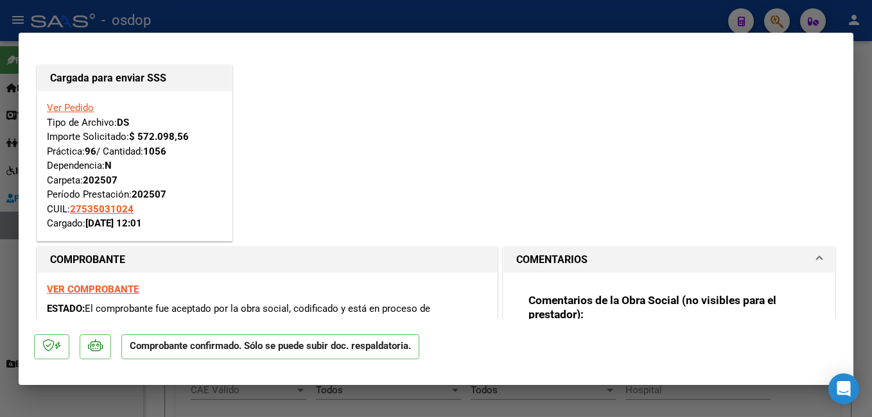
click at [66, 106] on link "Ver Pedido" at bounding box center [70, 108] width 47 height 12
click at [488, 17] on div at bounding box center [436, 208] width 872 height 417
type input "$ 0,00"
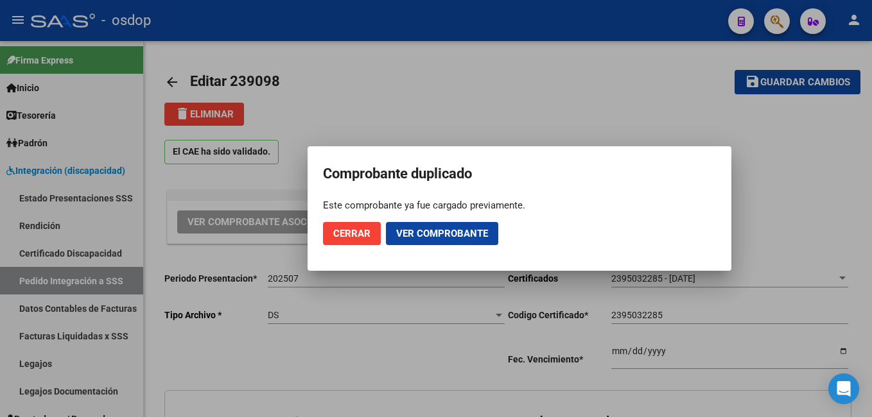
type input "27535031024"
click at [345, 230] on span "Cerrar" at bounding box center [351, 234] width 37 height 12
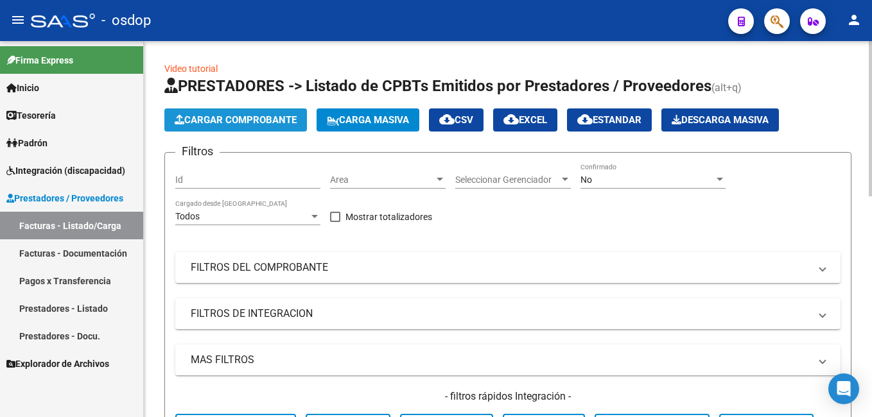
click at [265, 118] on span "Cargar Comprobante" at bounding box center [236, 120] width 122 height 12
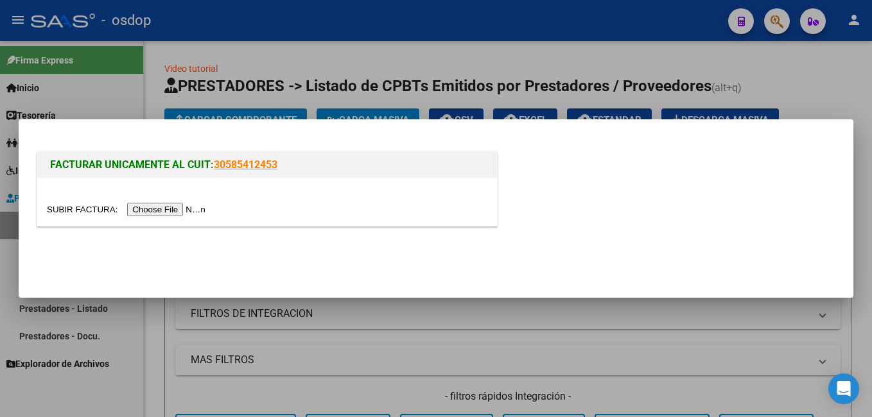
click at [170, 206] on input "file" at bounding box center [128, 209] width 162 height 13
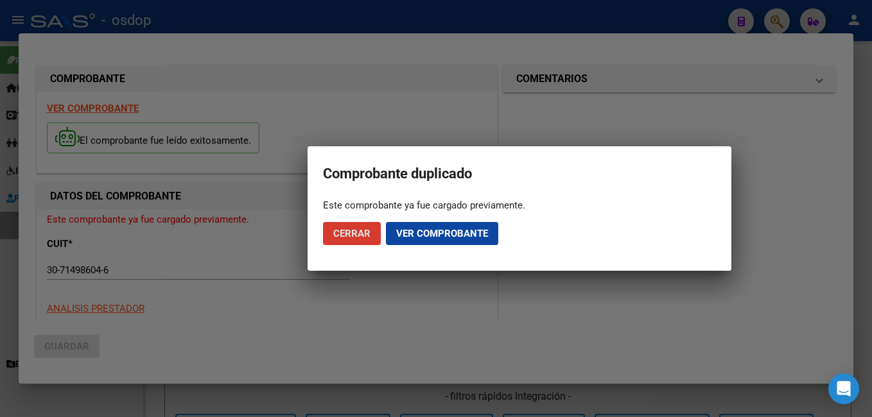
click at [355, 232] on span "Cerrar" at bounding box center [351, 234] width 37 height 12
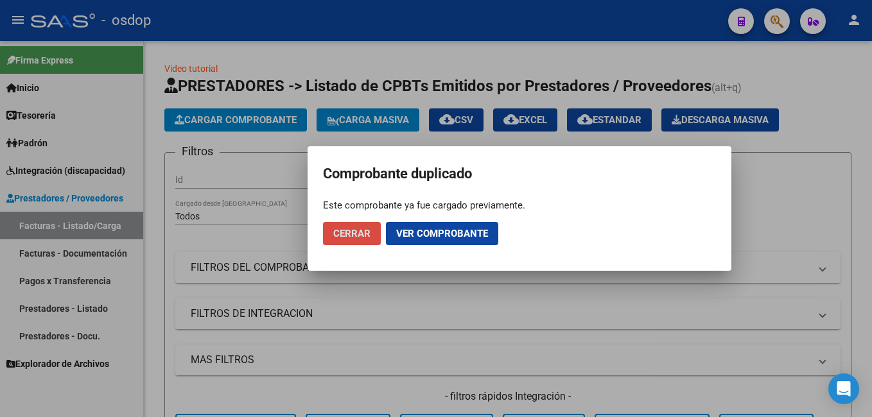
click at [355, 231] on span "Cerrar" at bounding box center [351, 234] width 37 height 12
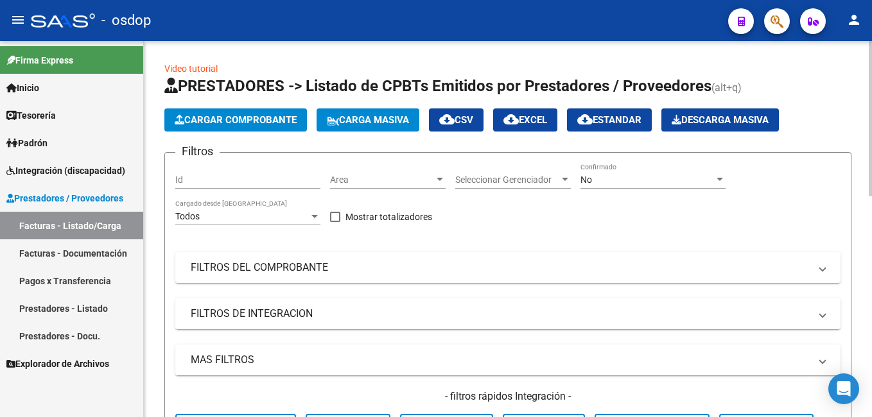
click at [238, 120] on span "Cargar Comprobante" at bounding box center [236, 120] width 122 height 12
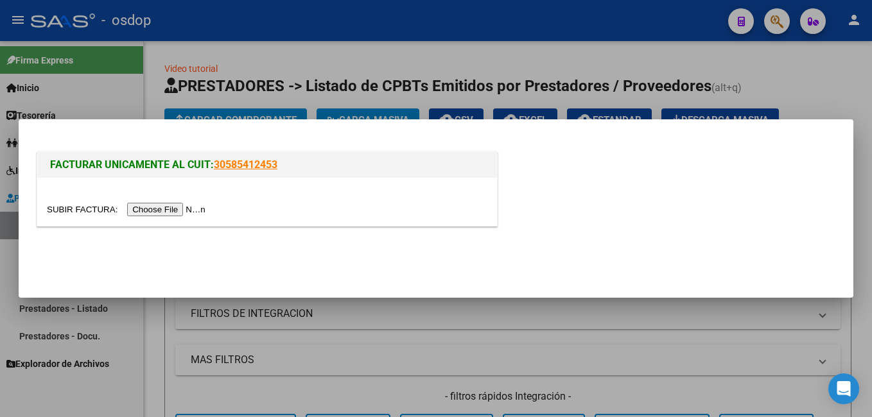
click at [153, 205] on input "file" at bounding box center [128, 209] width 162 height 13
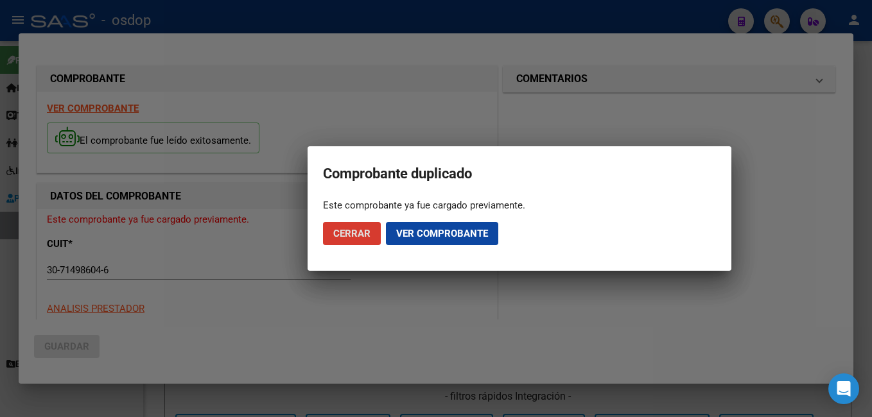
click at [474, 236] on span "Ver comprobante" at bounding box center [442, 234] width 92 height 12
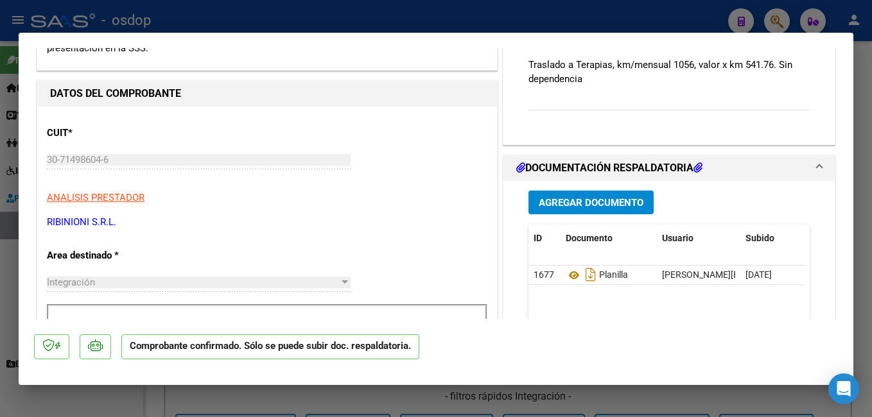
scroll to position [321, 0]
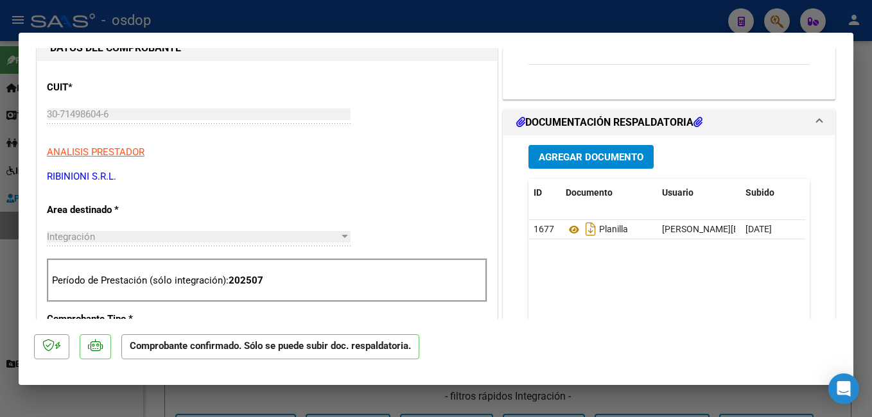
click at [543, 9] on div at bounding box center [436, 208] width 872 height 417
type input "$ 0,00"
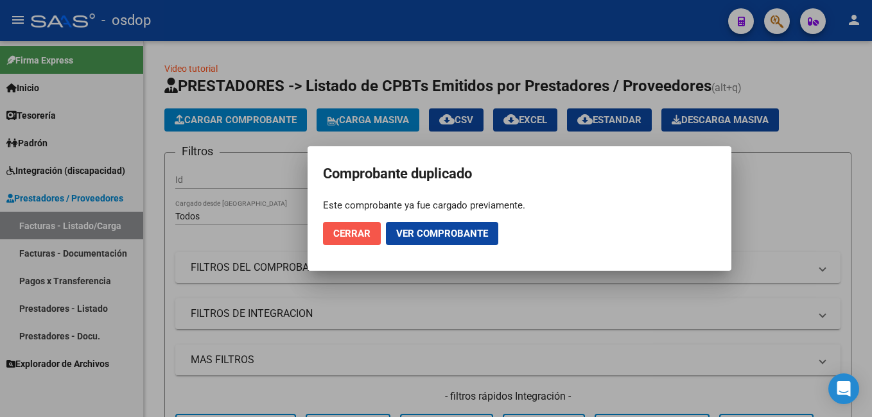
click at [348, 237] on span "Cerrar" at bounding box center [351, 234] width 37 height 12
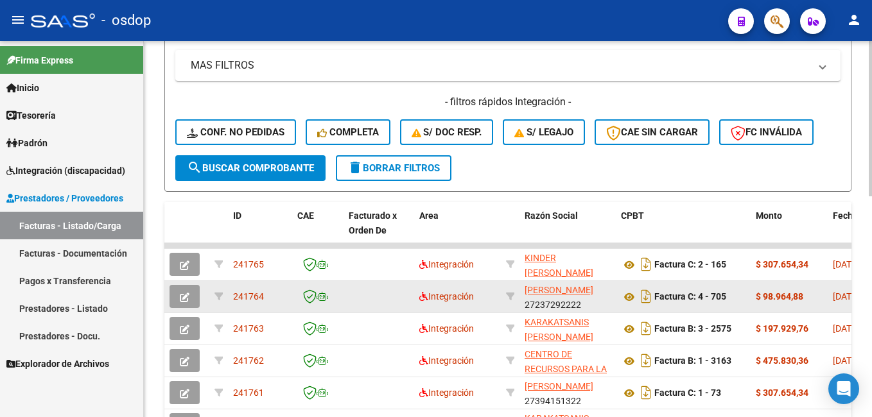
scroll to position [321, 0]
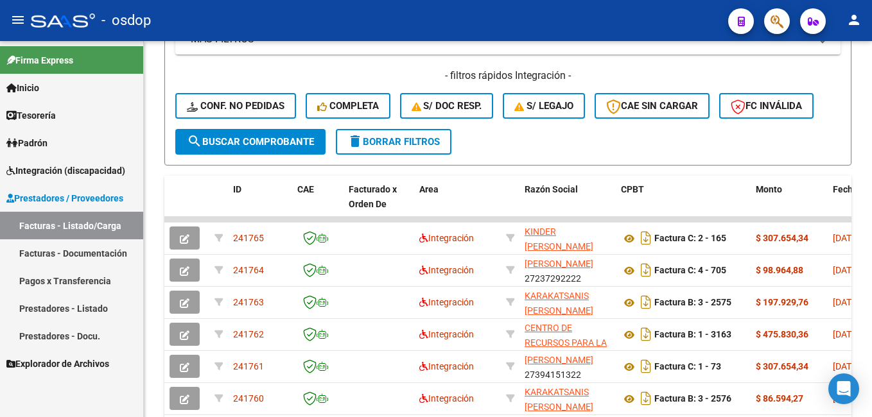
click at [94, 278] on link "Pagos x Transferencia" at bounding box center [71, 281] width 143 height 28
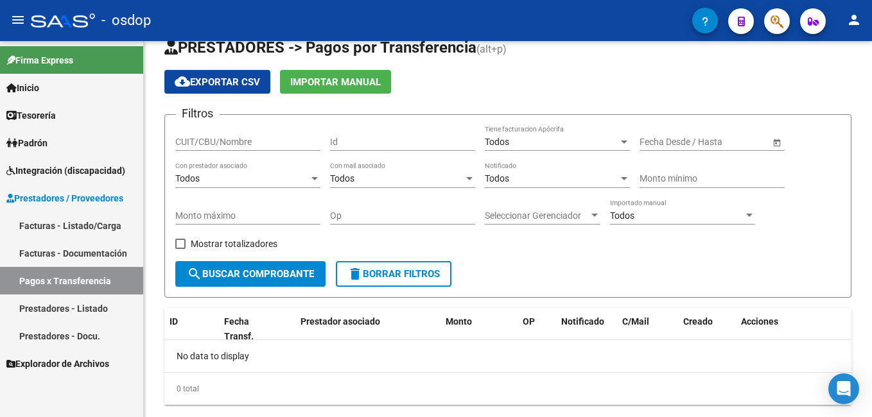
scroll to position [53, 0]
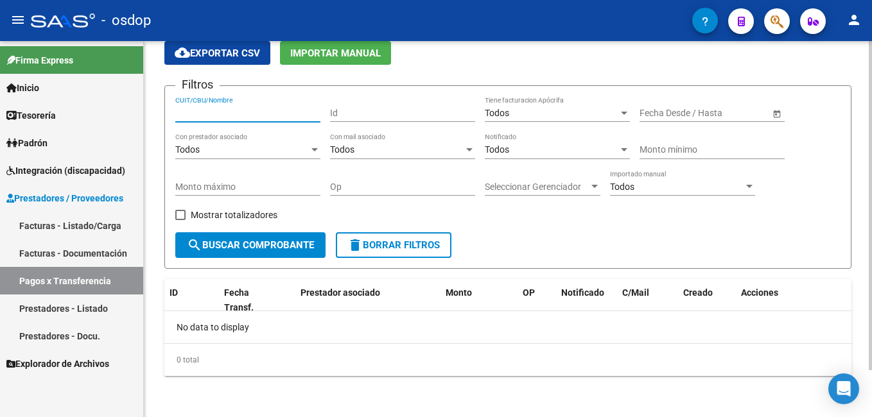
click at [213, 112] on input "CUIT/CBU/Nombre" at bounding box center [247, 113] width 145 height 11
type input "30714986046"
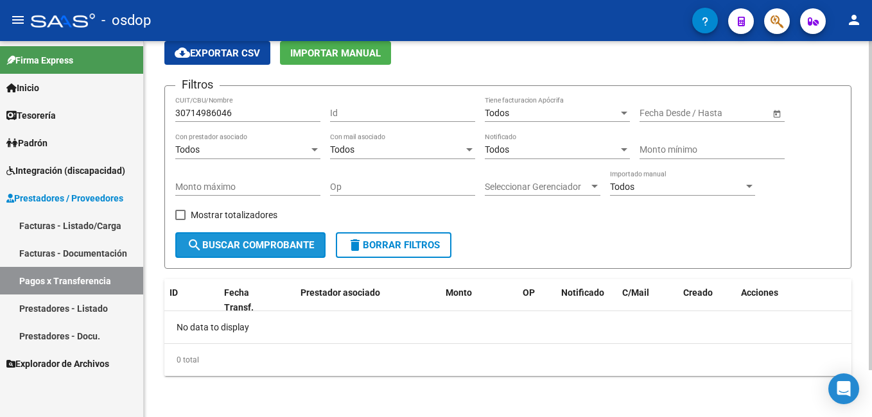
click at [250, 246] on span "search Buscar Comprobante" at bounding box center [250, 246] width 127 height 12
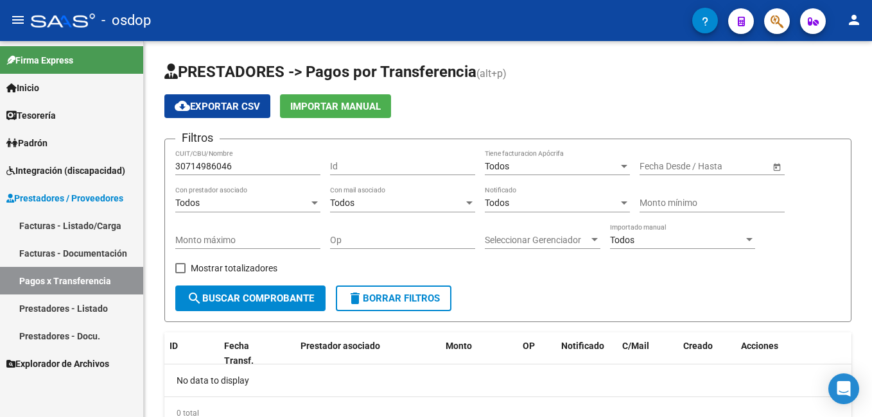
click at [87, 223] on link "Facturas - Listado/Carga" at bounding box center [71, 226] width 143 height 28
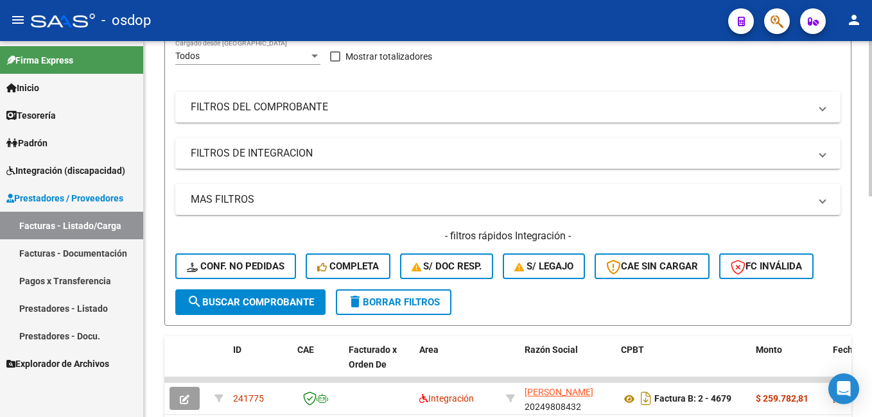
scroll to position [193, 0]
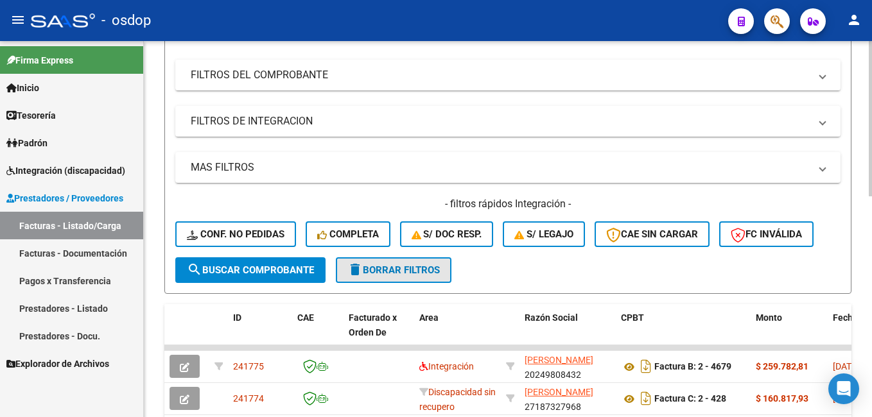
click at [426, 271] on span "delete Borrar Filtros" at bounding box center [393, 271] width 92 height 12
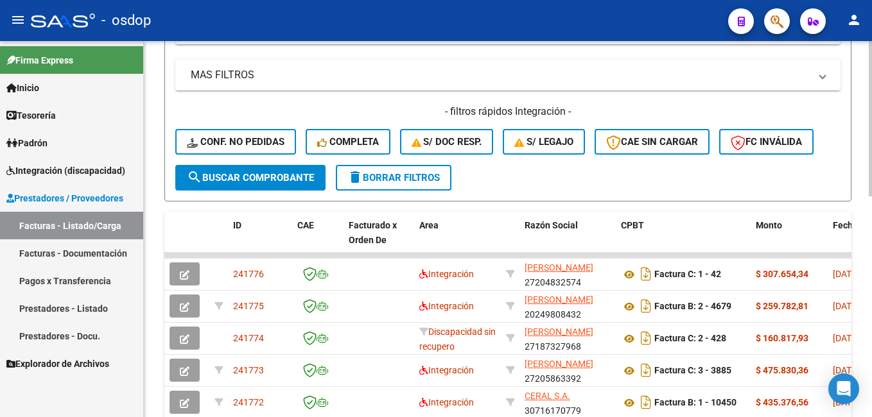
scroll to position [214, 0]
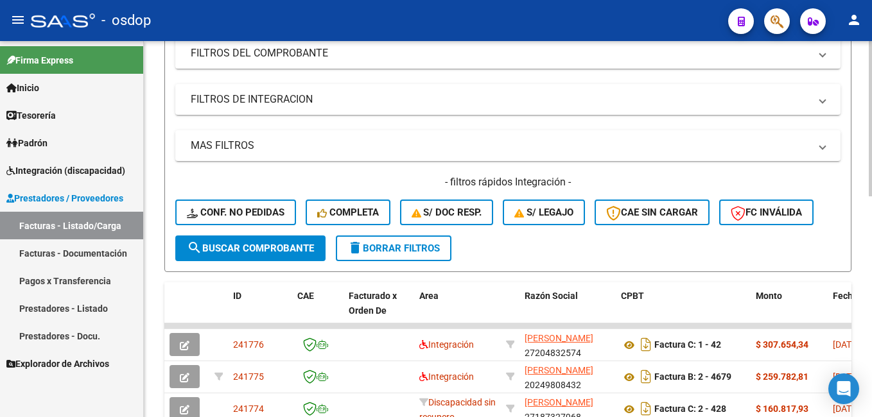
click at [405, 246] on span "delete Borrar Filtros" at bounding box center [393, 249] width 92 height 12
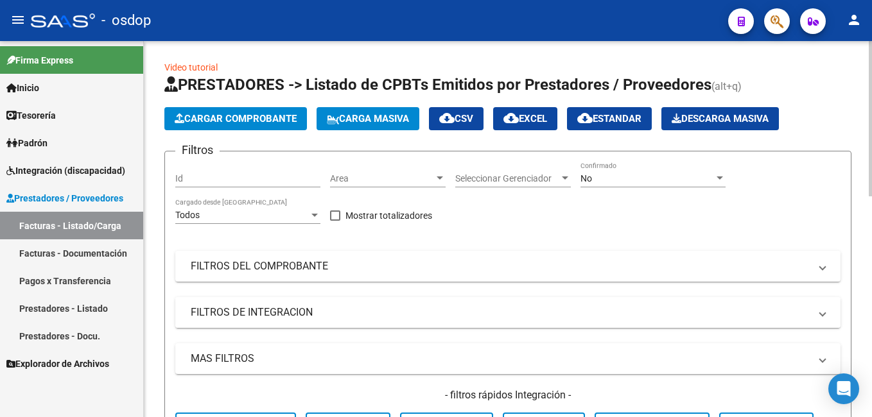
scroll to position [0, 0]
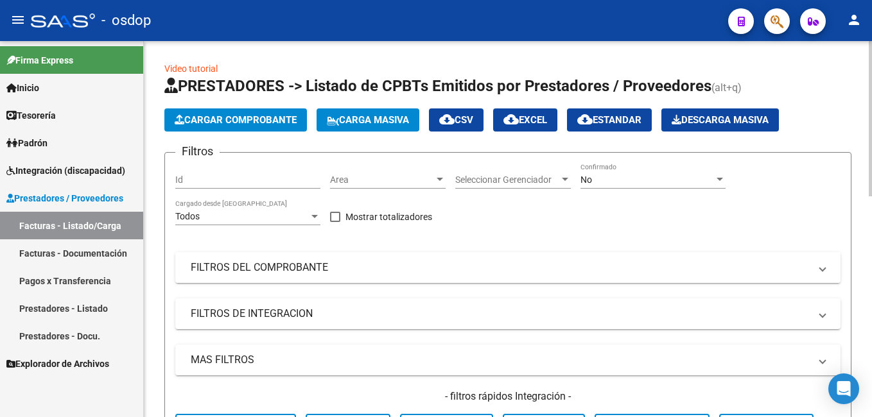
click at [209, 261] on mat-panel-title "FILTROS DEL COMPROBANTE" at bounding box center [500, 268] width 619 height 14
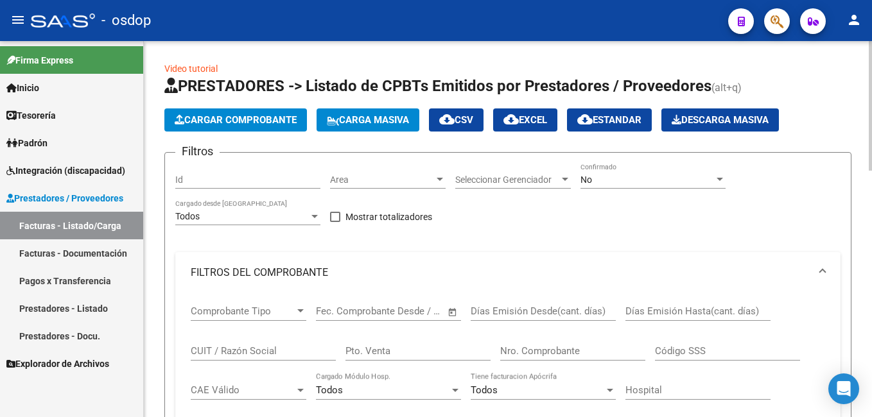
click at [214, 353] on input "CUIT / Razón Social" at bounding box center [263, 351] width 145 height 12
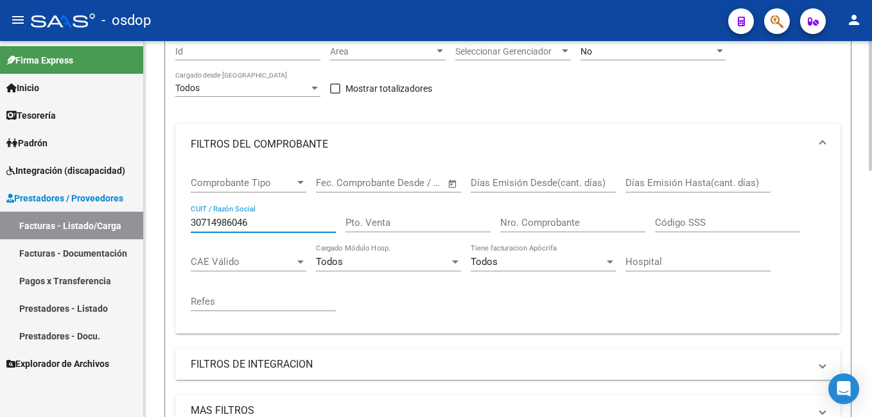
scroll to position [257, 0]
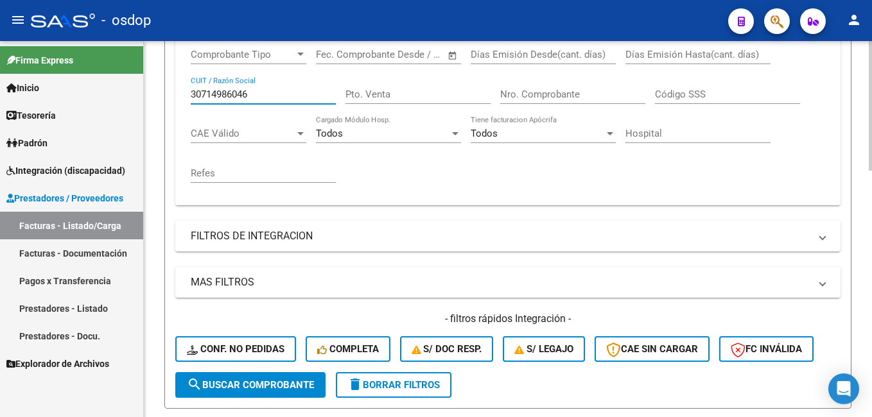
type input "30714986046"
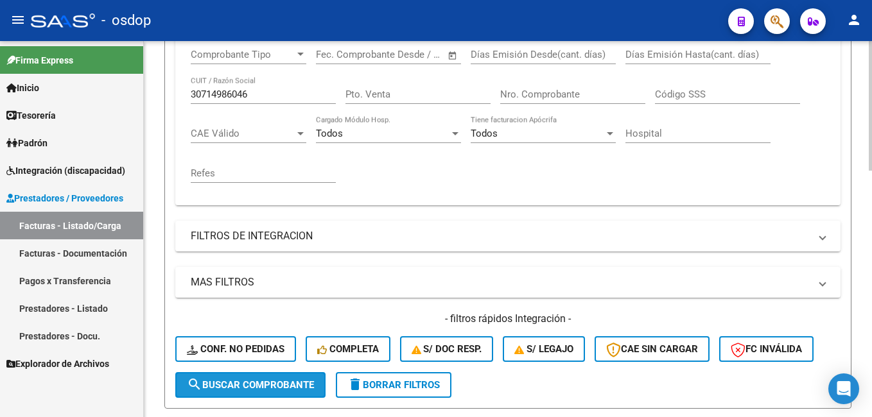
click at [252, 386] on span "search Buscar Comprobante" at bounding box center [250, 386] width 127 height 12
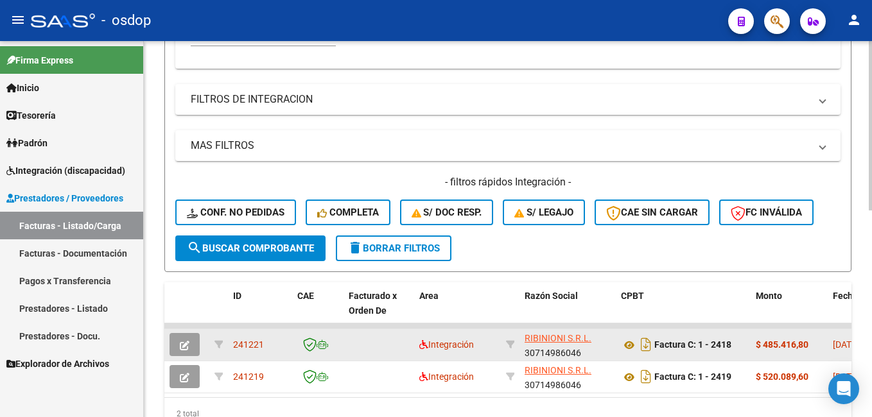
scroll to position [458, 0]
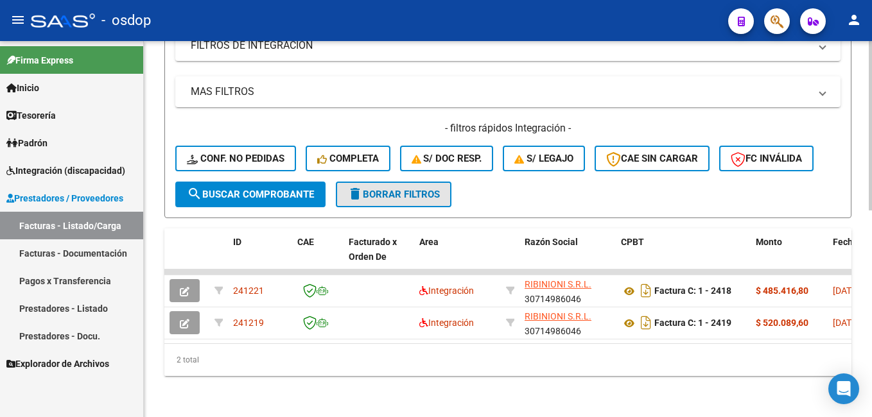
click at [420, 189] on span "delete Borrar Filtros" at bounding box center [393, 195] width 92 height 12
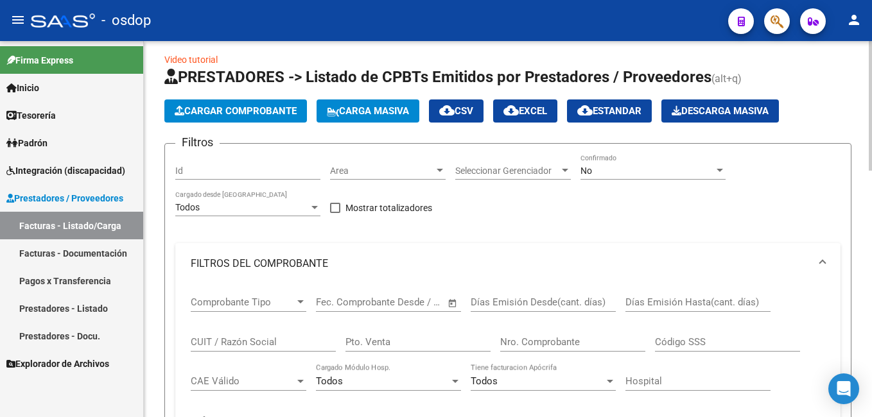
scroll to position [0, 0]
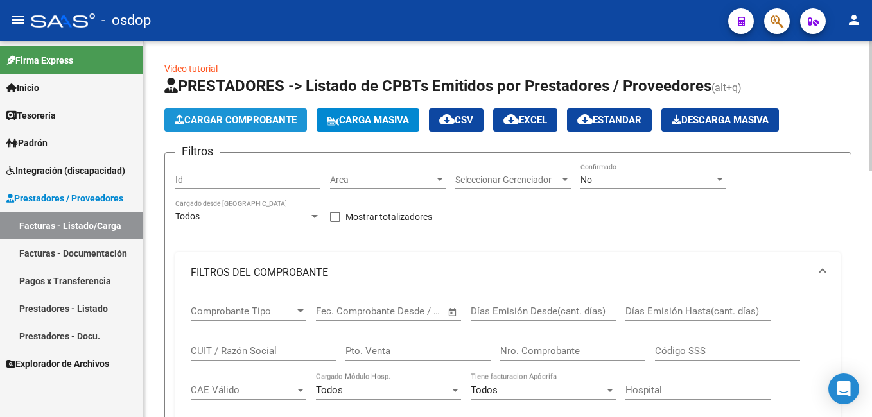
click at [245, 118] on span "Cargar Comprobante" at bounding box center [236, 120] width 122 height 12
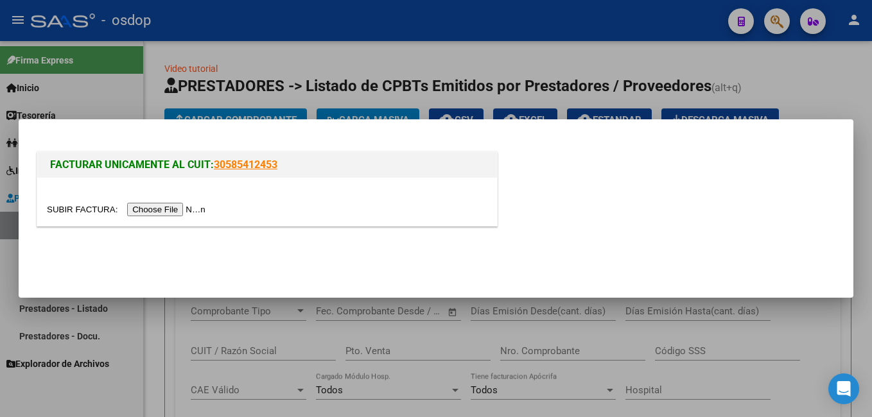
click at [145, 209] on input "file" at bounding box center [128, 209] width 162 height 13
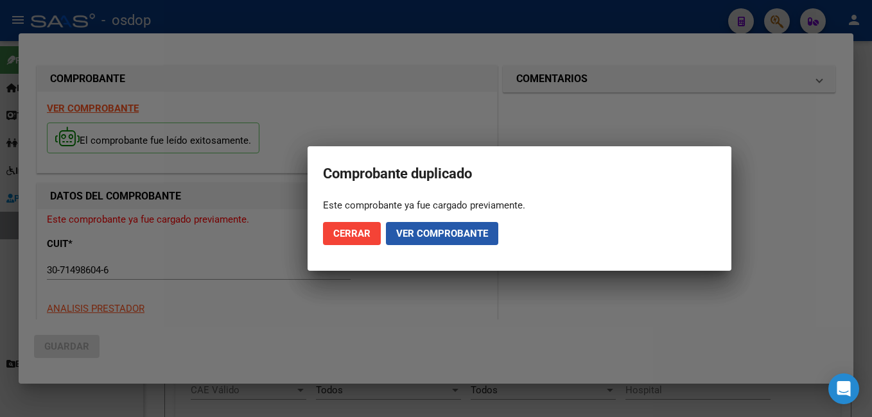
click at [475, 236] on span "Ver comprobante" at bounding box center [442, 234] width 92 height 12
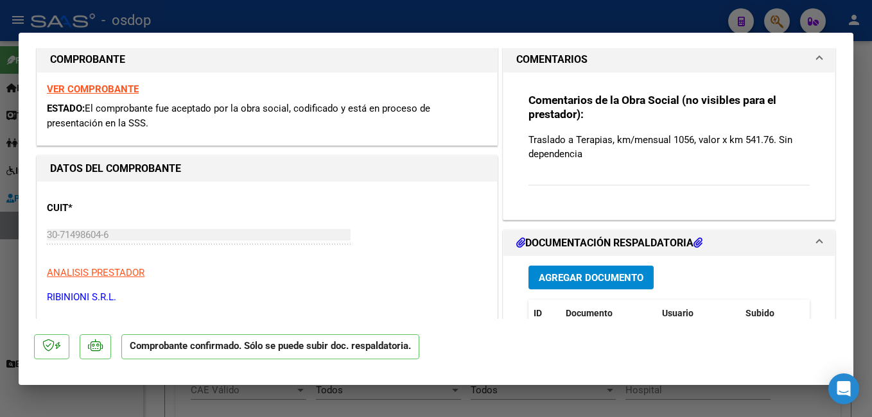
scroll to position [193, 0]
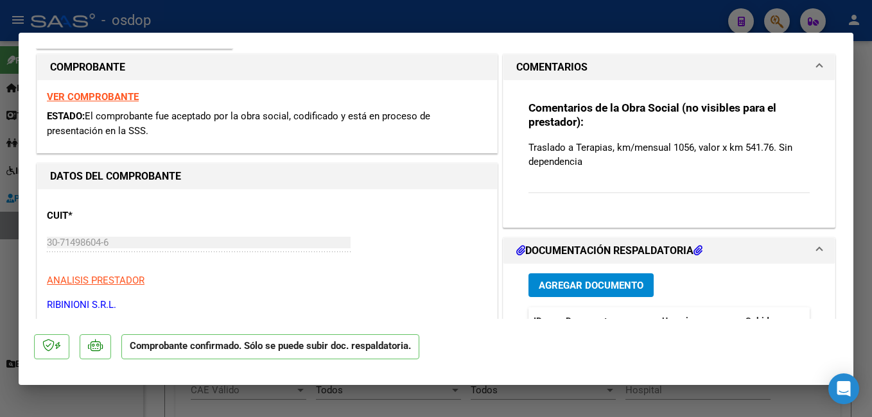
click at [817, 66] on span at bounding box center [819, 67] width 5 height 15
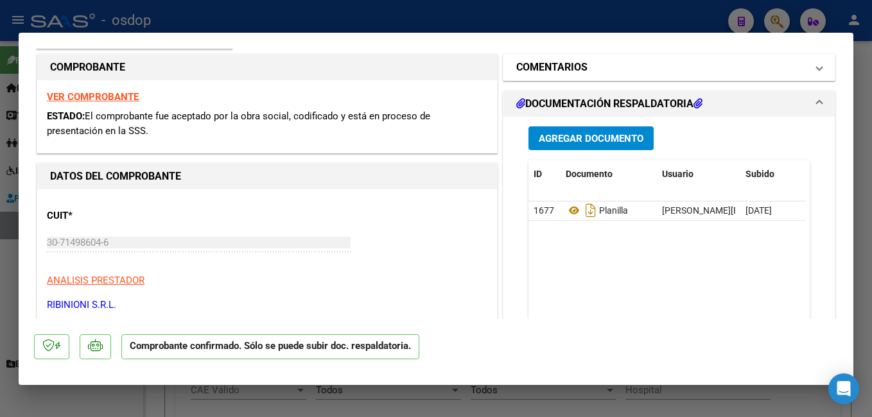
click at [817, 69] on span at bounding box center [819, 67] width 5 height 15
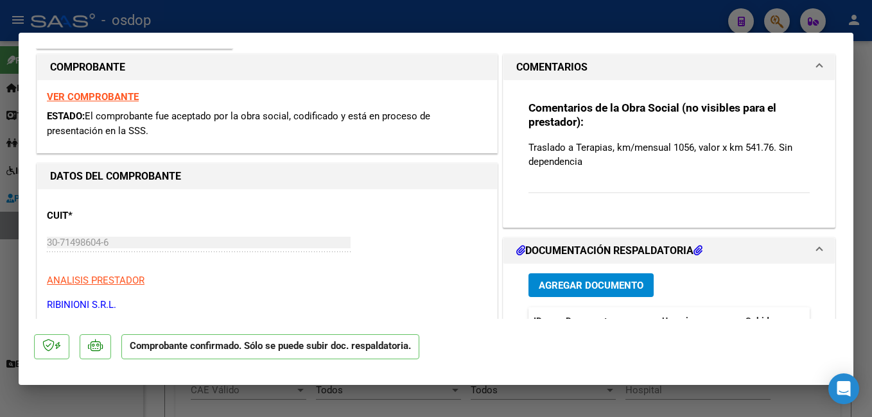
click at [817, 64] on span at bounding box center [819, 67] width 5 height 15
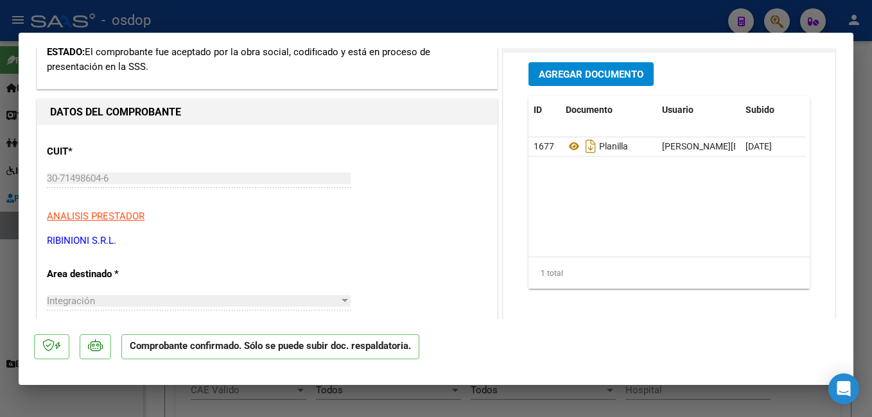
scroll to position [0, 0]
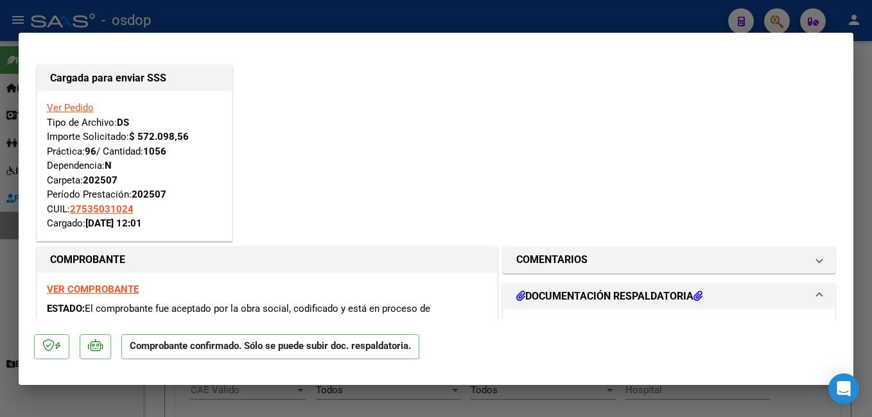
click at [367, 18] on div at bounding box center [436, 208] width 872 height 417
type input "$ 0,00"
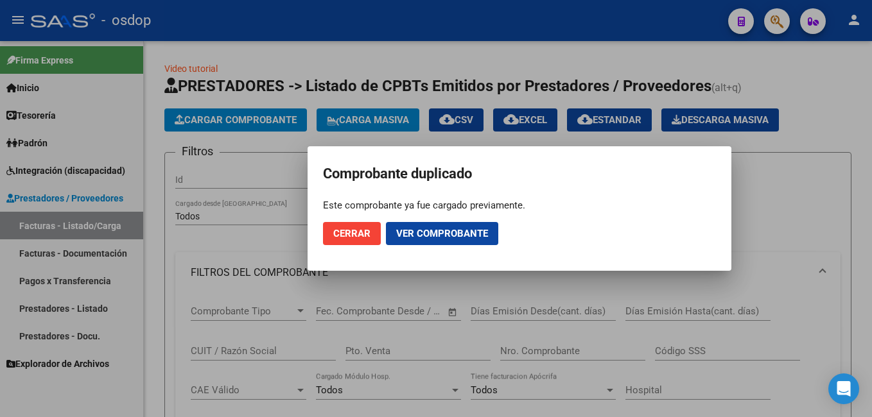
click at [343, 230] on span "Cerrar" at bounding box center [351, 234] width 37 height 12
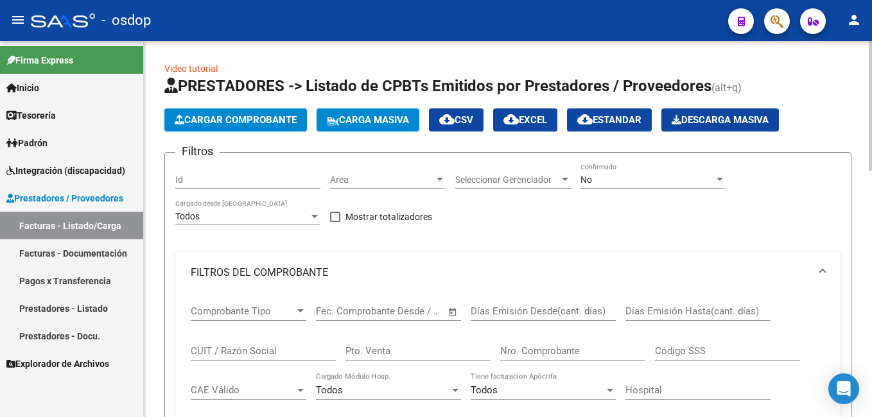
click at [224, 119] on span "Cargar Comprobante" at bounding box center [236, 120] width 122 height 12
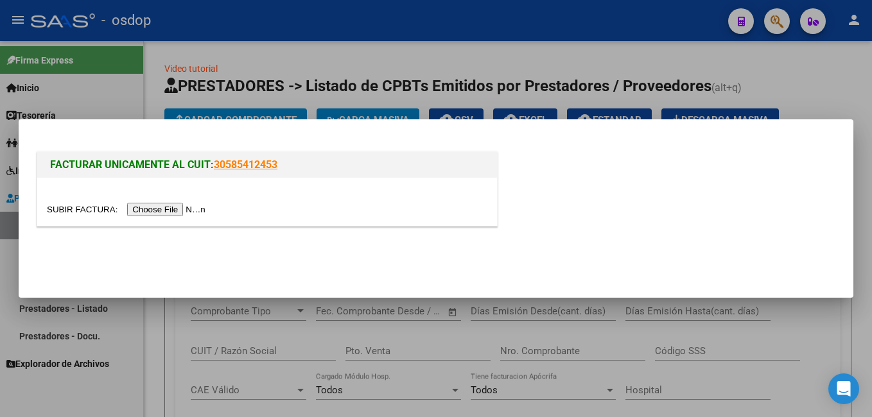
click at [169, 207] on input "file" at bounding box center [128, 209] width 162 height 13
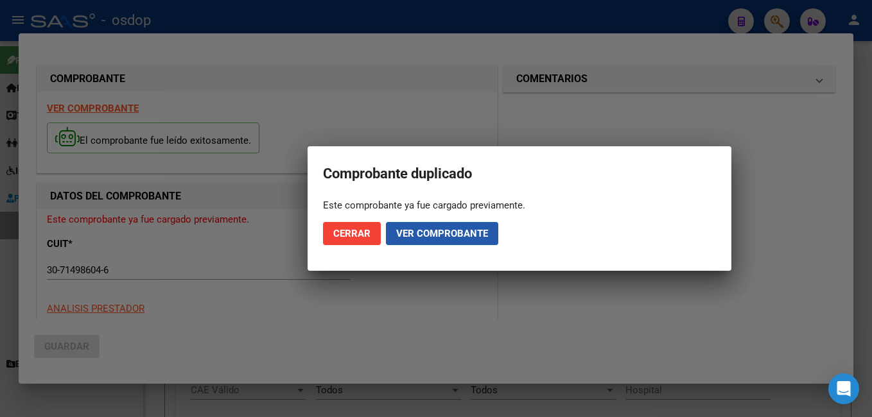
click at [418, 230] on span "Ver comprobante" at bounding box center [442, 234] width 92 height 12
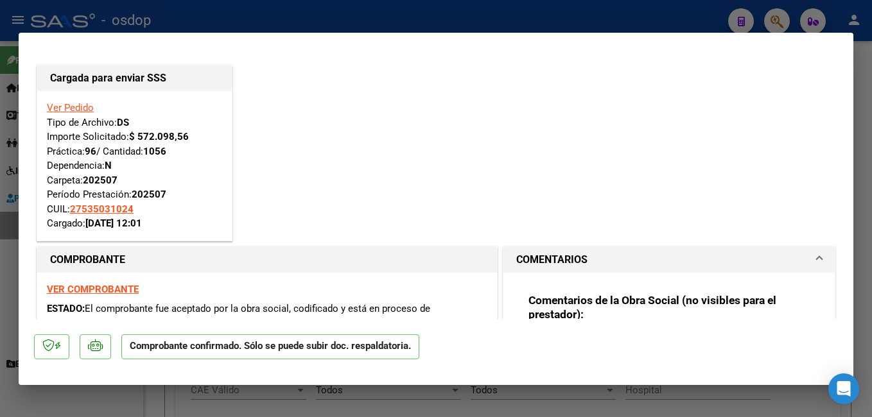
click at [69, 109] on link "Ver Pedido" at bounding box center [70, 108] width 47 height 12
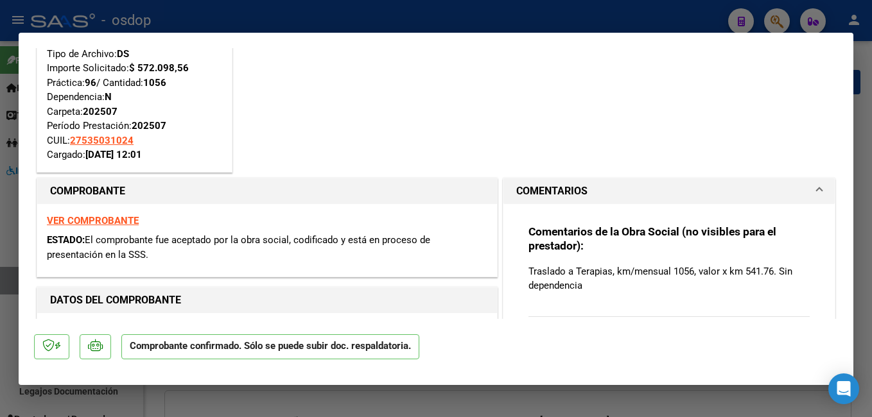
scroll to position [193, 0]
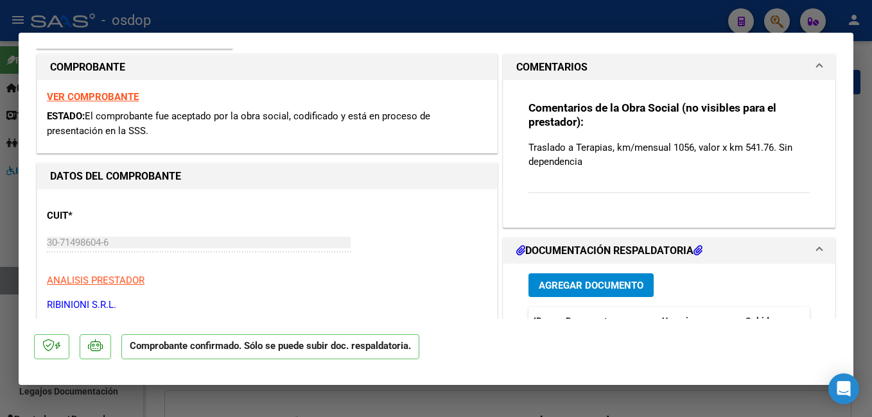
type input "27535031024"
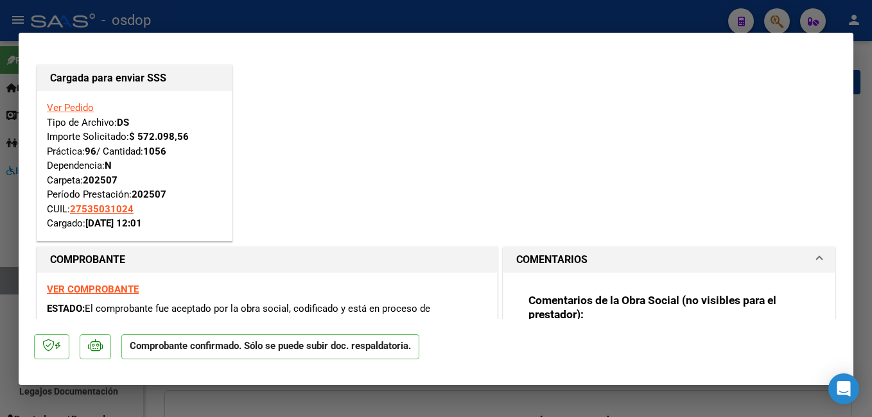
click at [236, 21] on div at bounding box center [436, 208] width 872 height 417
type input "$ 0,00"
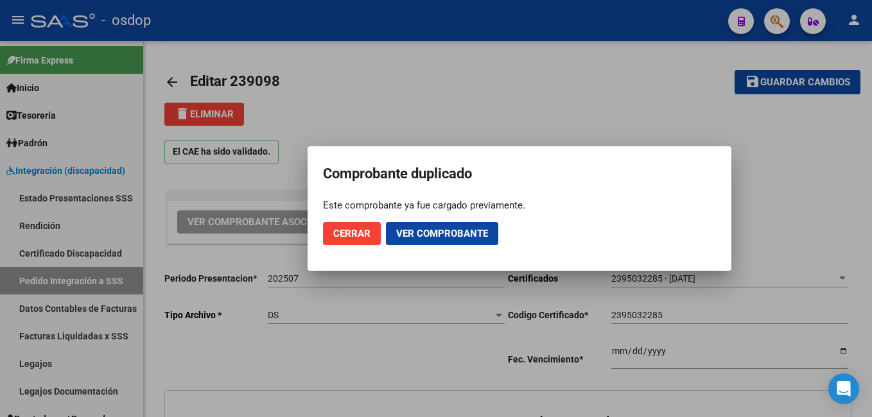
click at [356, 82] on div at bounding box center [436, 208] width 872 height 417
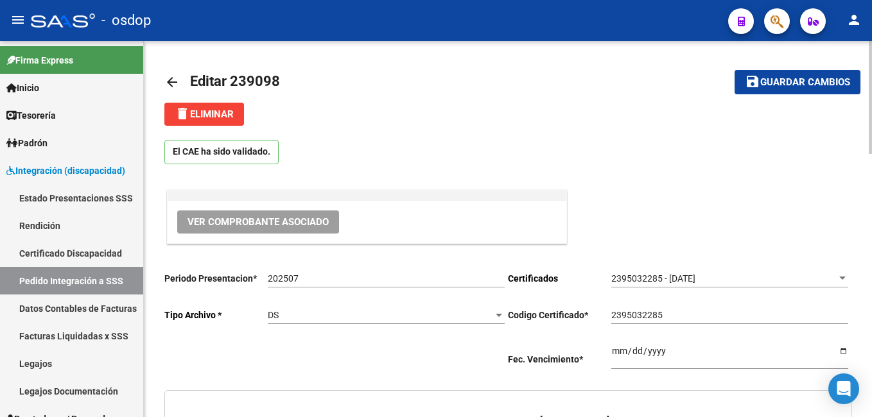
drag, startPoint x: 231, startPoint y: 81, endPoint x: 282, endPoint y: 81, distance: 51.4
click at [282, 81] on h1 "Editar 239098" at bounding box center [236, 82] width 93 height 26
copy h1 "239098"
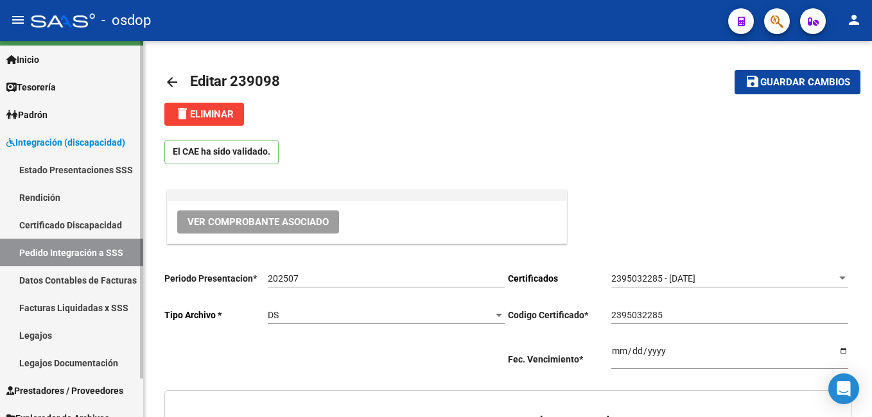
scroll to position [43, 0]
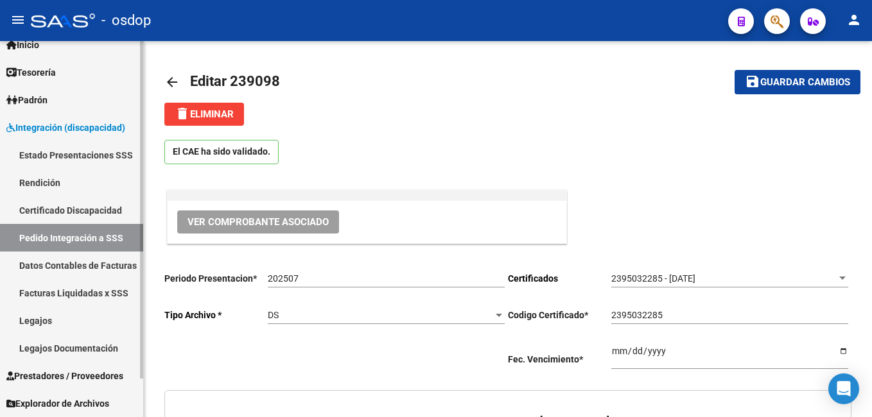
click at [87, 371] on span "Prestadores / Proveedores" at bounding box center [64, 376] width 117 height 14
click at [91, 372] on span "Prestadores / Proveedores" at bounding box center [64, 376] width 117 height 14
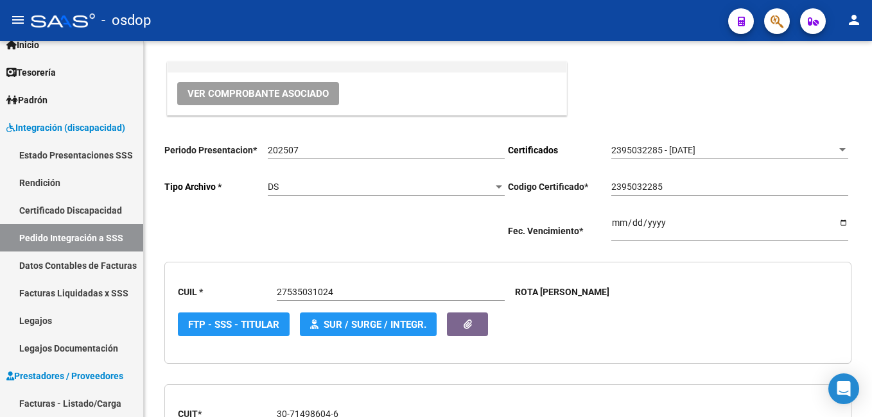
scroll to position [64, 0]
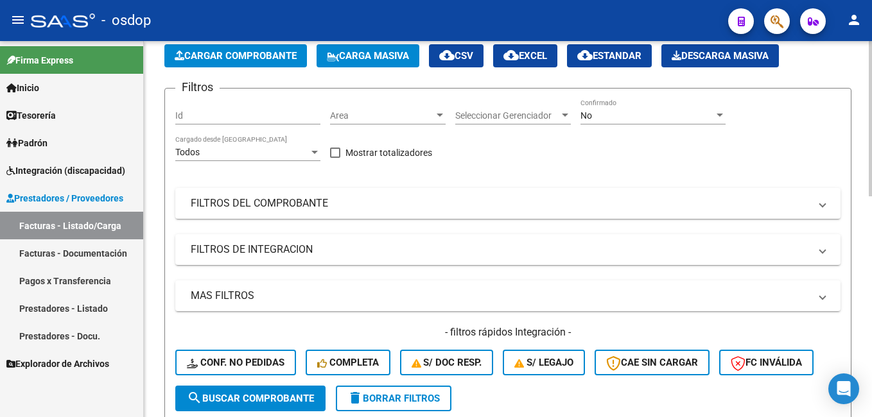
click at [193, 118] on input "Id" at bounding box center [247, 115] width 145 height 11
paste input "239098"
type input "239098"
click at [241, 399] on span "search Buscar Comprobante" at bounding box center [250, 399] width 127 height 12
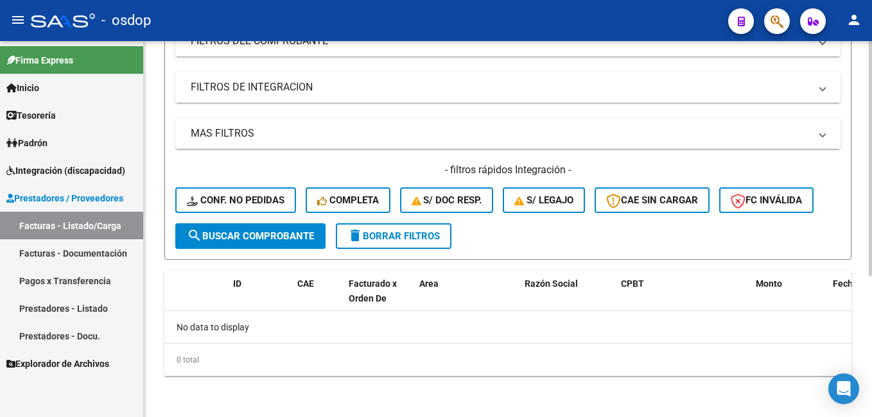
click at [393, 229] on button "delete Borrar Filtros" at bounding box center [394, 236] width 116 height 26
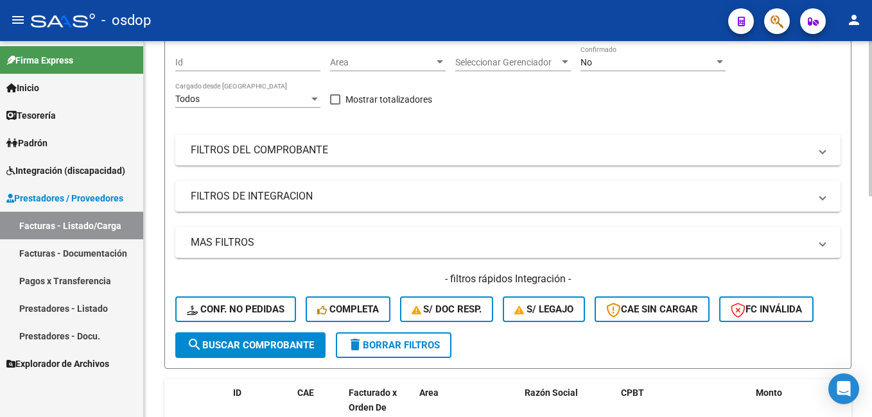
scroll to position [98, 0]
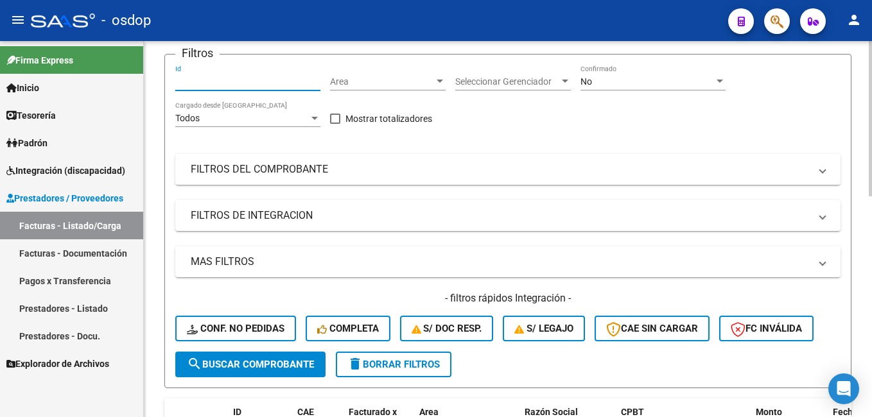
click at [198, 81] on input "Id" at bounding box center [247, 81] width 145 height 11
paste input "239098"
type input "239098"
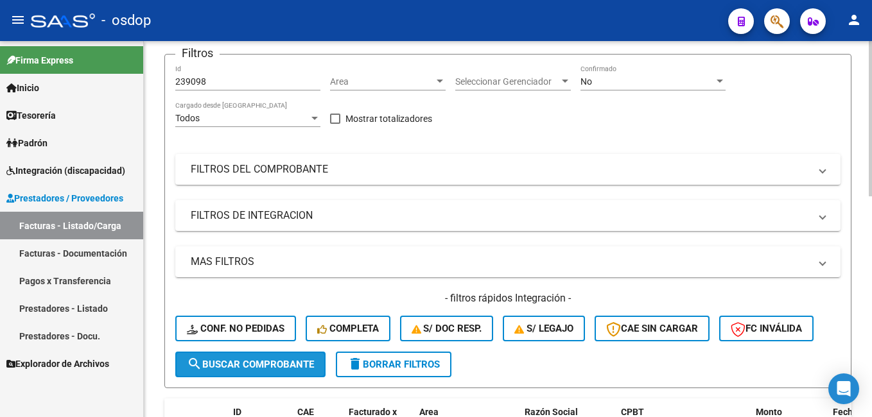
click at [247, 365] on span "search Buscar Comprobante" at bounding box center [250, 365] width 127 height 12
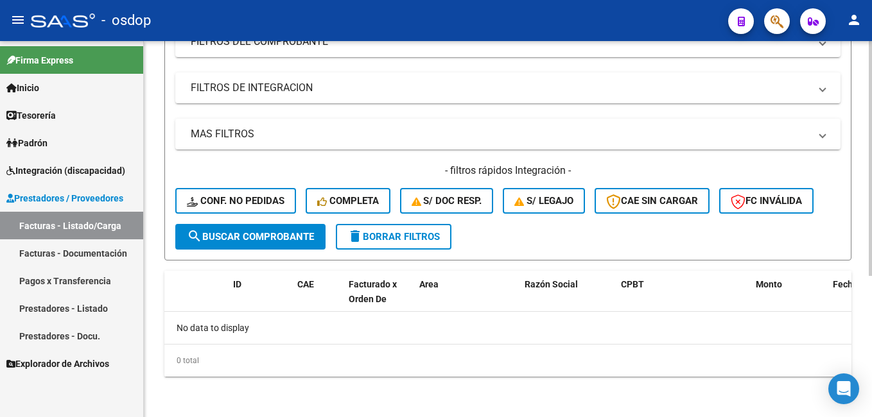
scroll to position [227, 0]
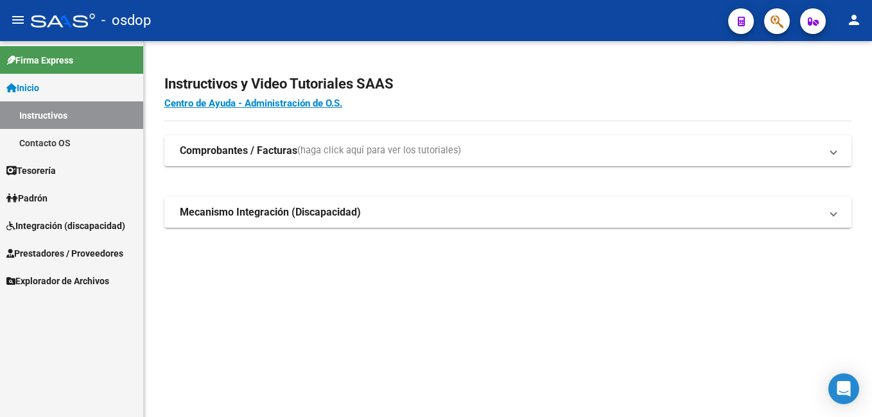
click at [58, 254] on span "Prestadores / Proveedores" at bounding box center [64, 254] width 117 height 14
click at [57, 253] on span "Prestadores / Proveedores" at bounding box center [64, 254] width 117 height 14
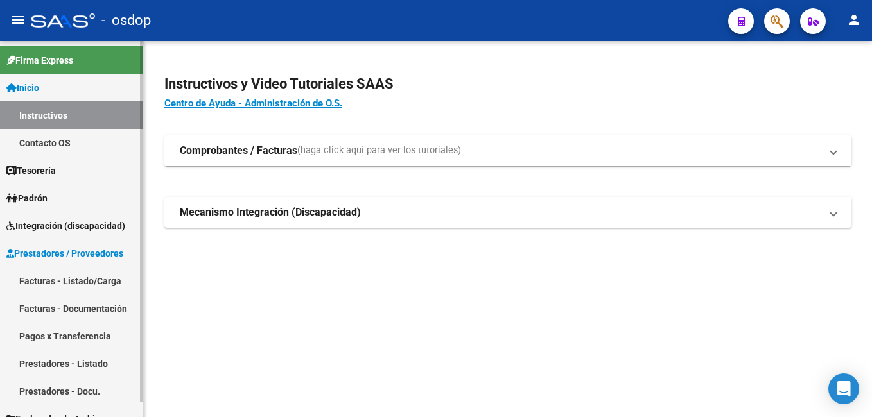
click at [94, 275] on link "Facturas - Listado/Carga" at bounding box center [71, 281] width 143 height 28
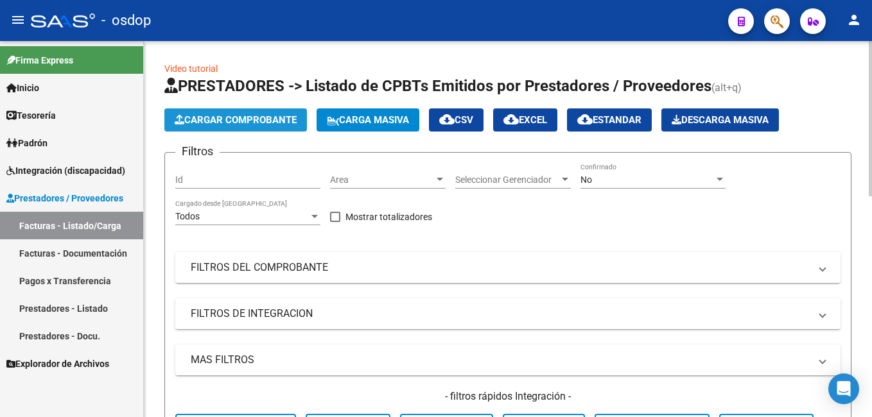
click at [247, 121] on span "Cargar Comprobante" at bounding box center [236, 120] width 122 height 12
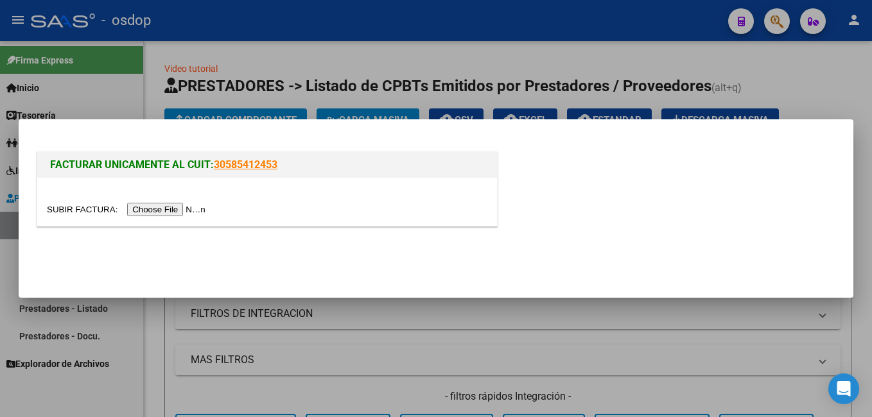
click at [158, 211] on input "file" at bounding box center [128, 209] width 162 height 13
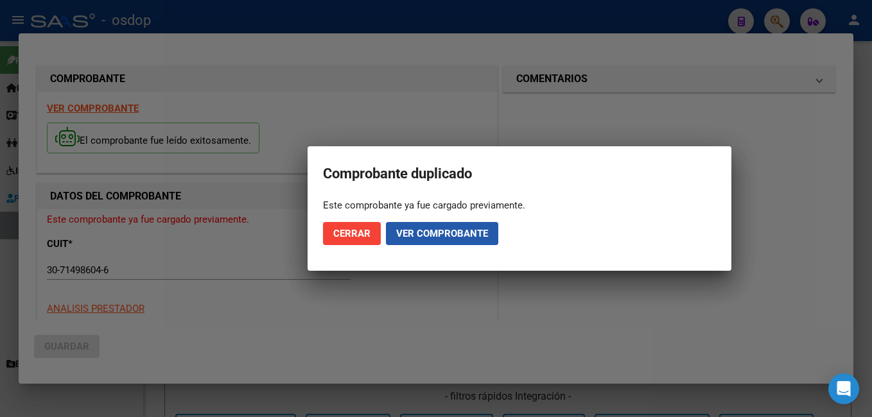
click at [437, 232] on span "Ver comprobante" at bounding box center [442, 234] width 92 height 12
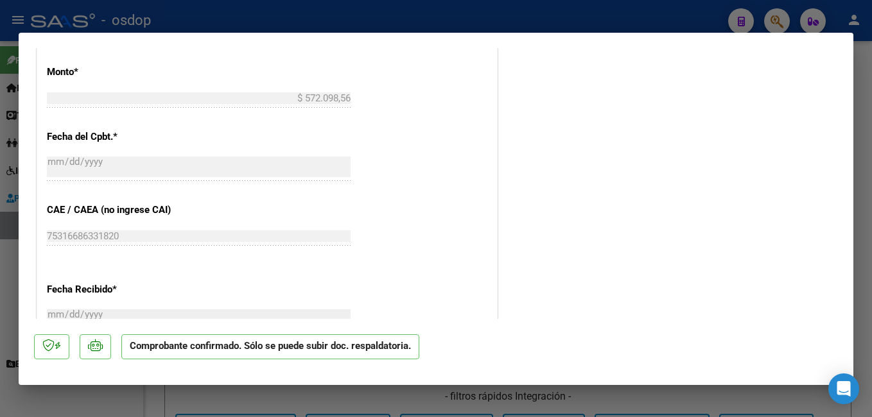
scroll to position [699, 0]
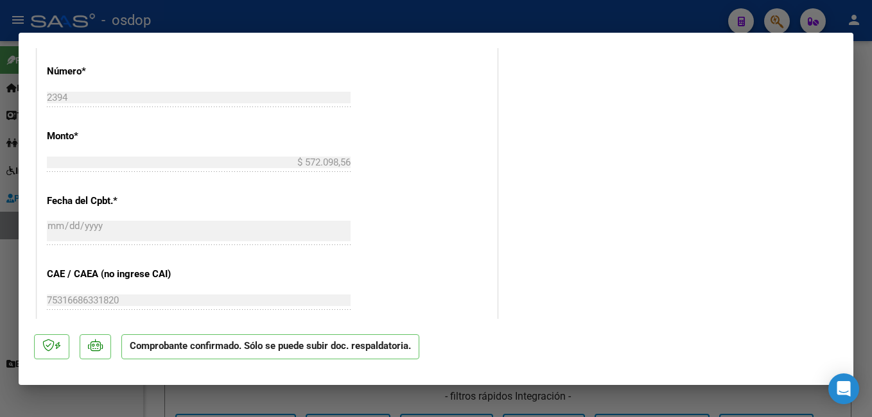
click at [399, 16] on div at bounding box center [436, 208] width 872 height 417
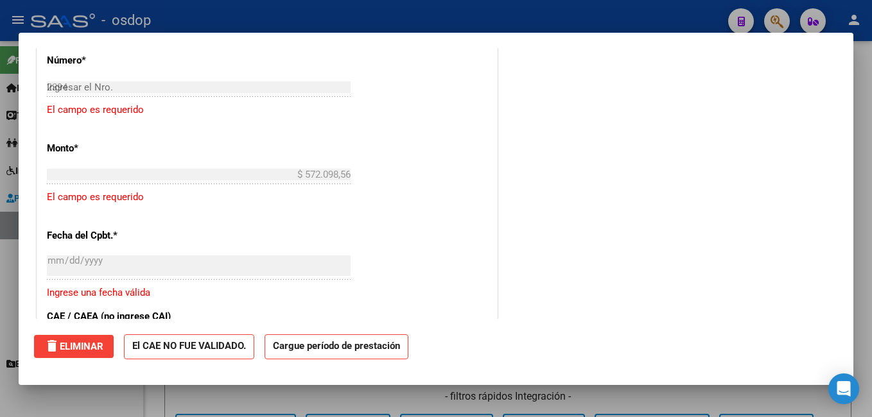
type input "$ 0,00"
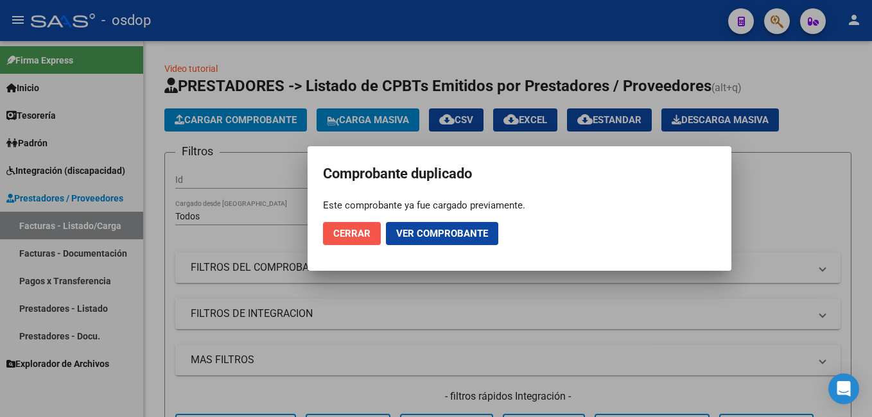
click at [356, 234] on span "Cerrar" at bounding box center [351, 234] width 37 height 12
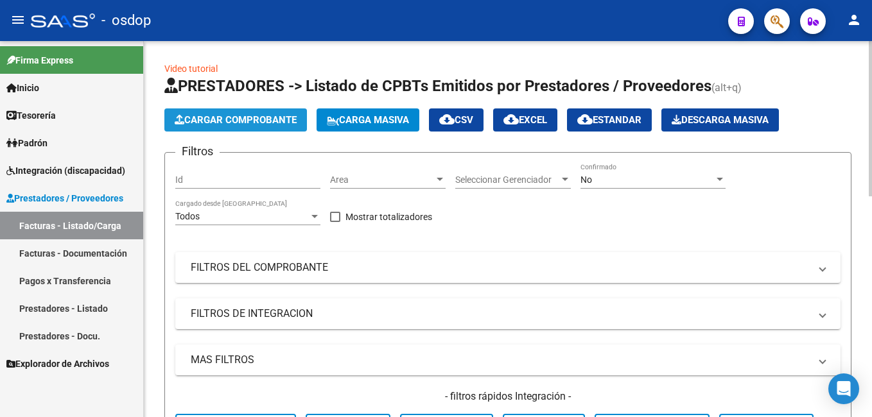
click at [214, 113] on button "Cargar Comprobante" at bounding box center [235, 120] width 143 height 23
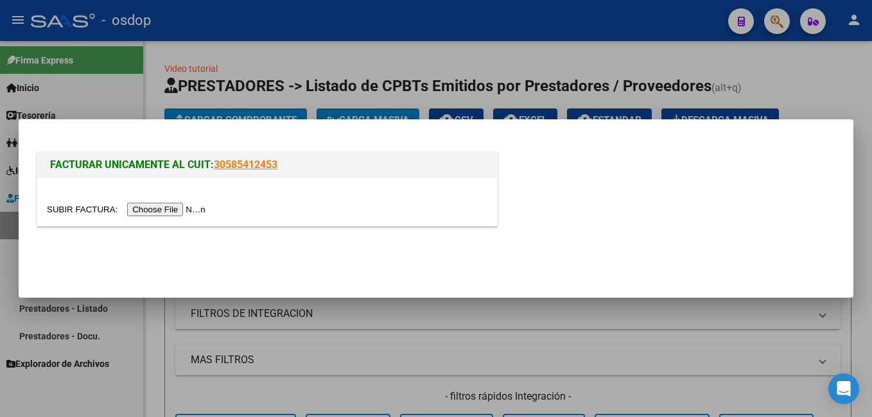
click at [152, 211] on input "file" at bounding box center [128, 209] width 162 height 13
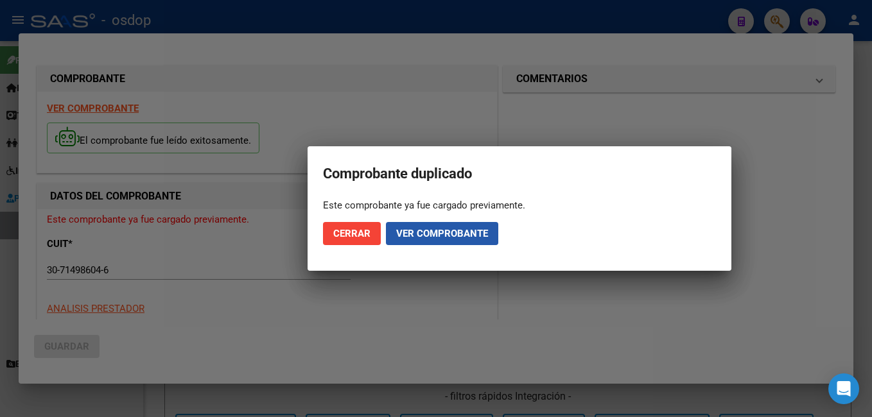
click at [431, 230] on span "Ver comprobante" at bounding box center [442, 234] width 92 height 12
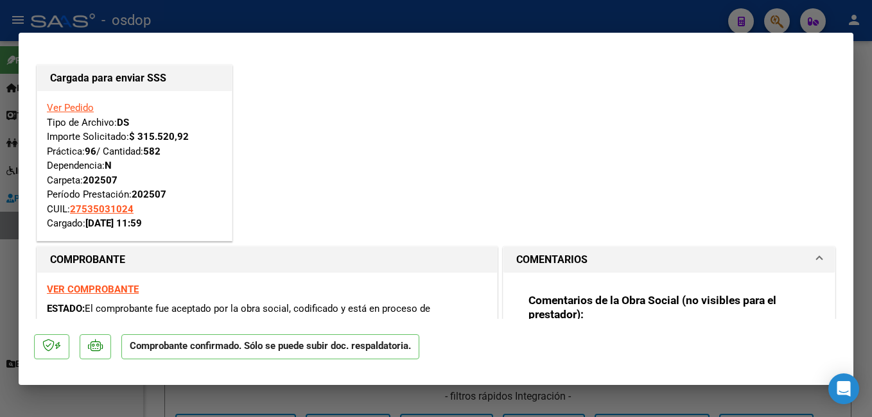
click at [69, 107] on link "Ver Pedido" at bounding box center [70, 108] width 47 height 12
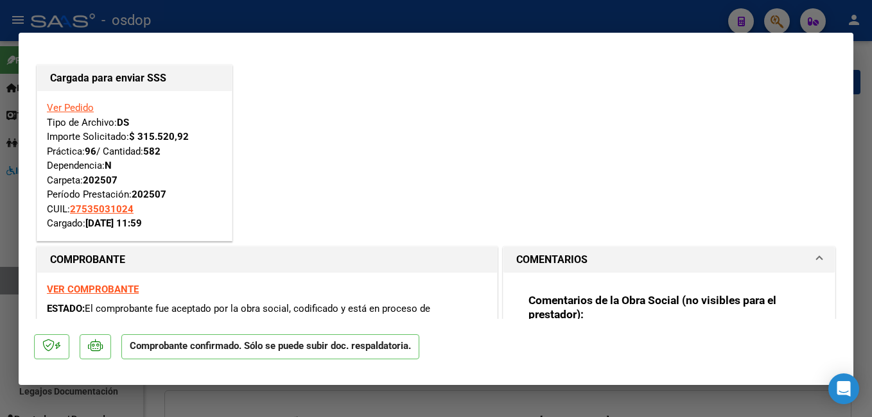
scroll to position [64, 0]
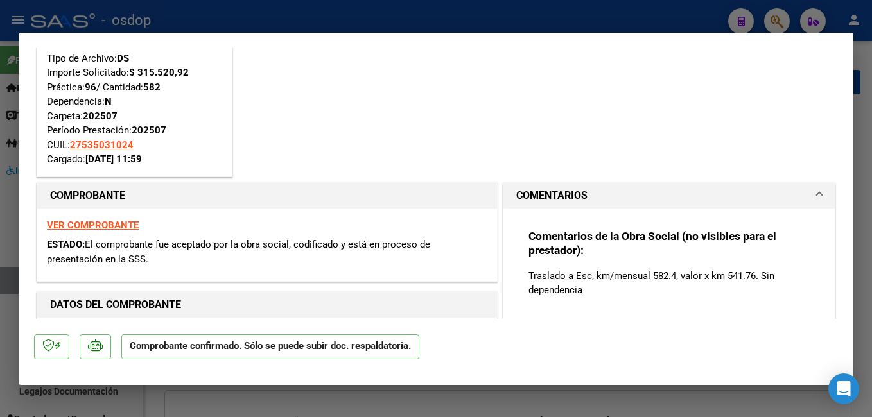
type input "27535031024"
click at [382, 14] on div at bounding box center [436, 208] width 872 height 417
type input "$ 0,00"
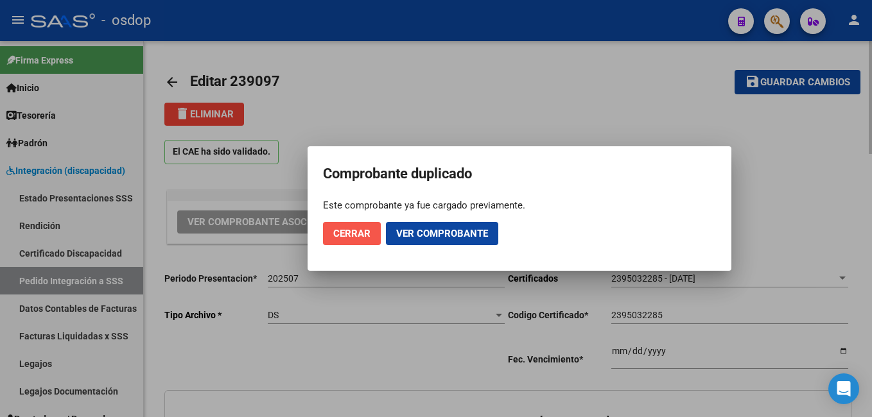
drag, startPoint x: 365, startPoint y: 234, endPoint x: 315, endPoint y: 148, distance: 99.6
click at [363, 230] on span "Cerrar" at bounding box center [351, 234] width 37 height 12
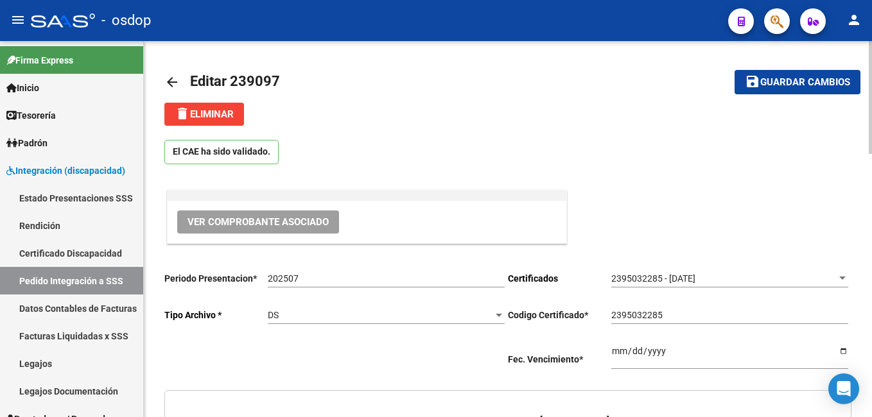
drag, startPoint x: 290, startPoint y: 82, endPoint x: 405, endPoint y: 164, distance: 140.9
click at [278, 88] on mat-toolbar-row "arrow_back Editar 239097" at bounding box center [432, 82] width 536 height 41
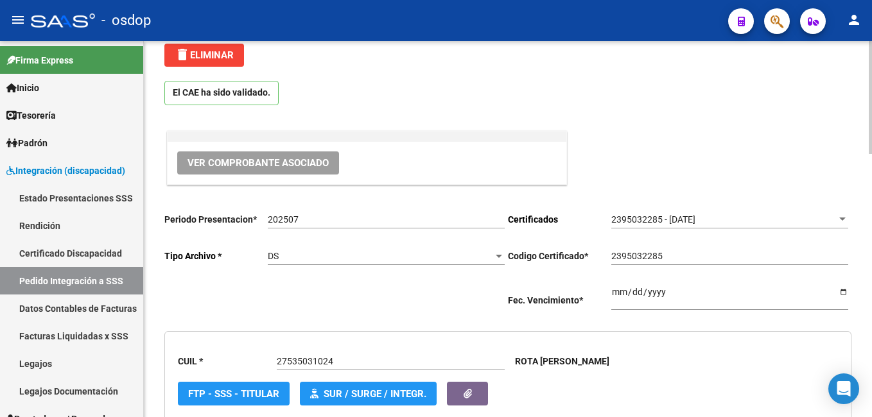
scroll to position [0, 0]
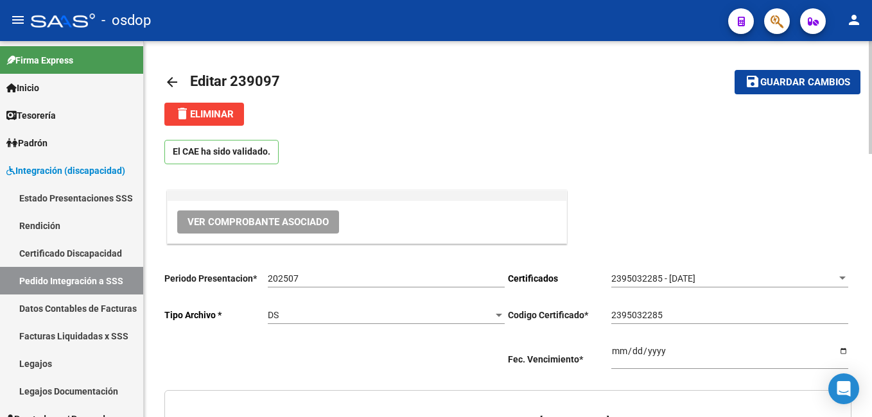
click at [275, 74] on span "Editar 239097" at bounding box center [235, 81] width 90 height 16
drag, startPoint x: 281, startPoint y: 76, endPoint x: 231, endPoint y: 75, distance: 50.1
click at [231, 75] on h1 "Editar 239097" at bounding box center [236, 82] width 93 height 26
copy h1 "239097"
